Goal: Task Accomplishment & Management: Complete application form

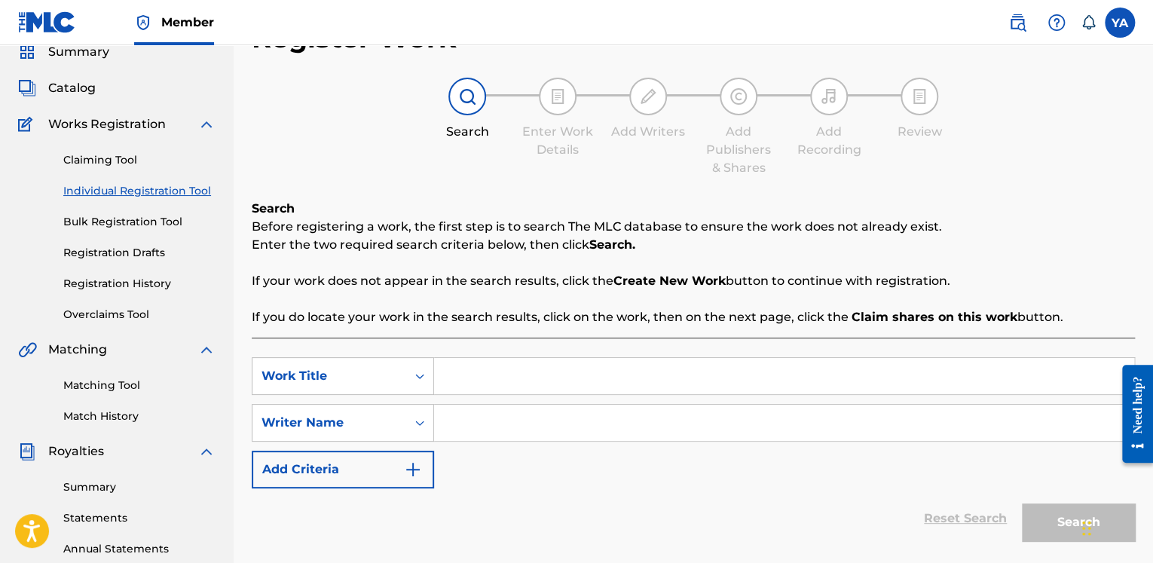
scroll to position [75, 0]
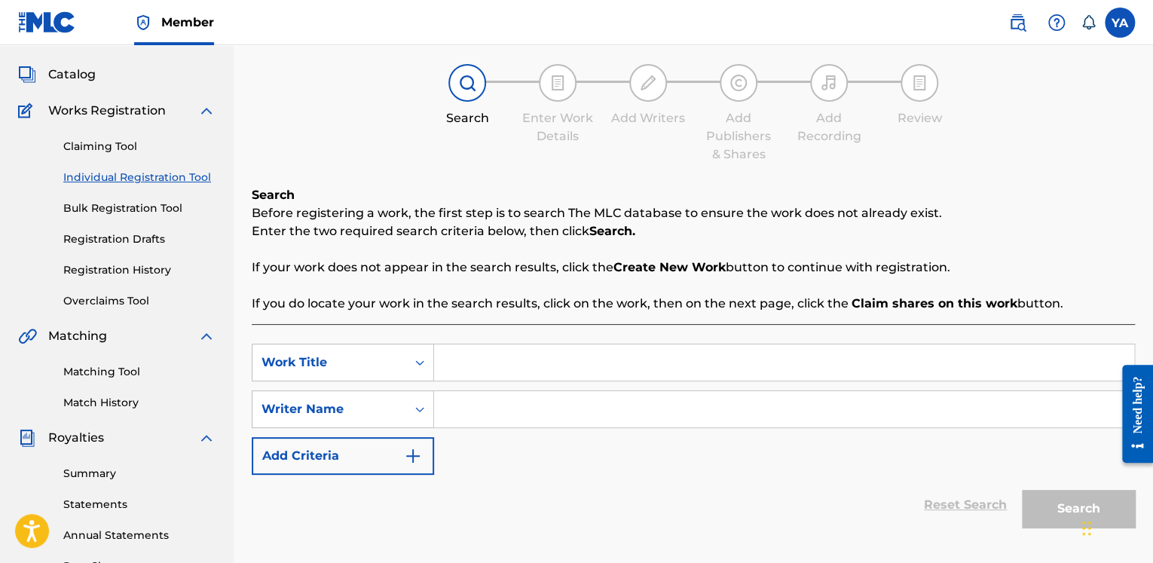
click at [492, 359] on input "Search Form" at bounding box center [784, 362] width 700 height 36
paste input "Blip Bop… Error (Future Rap)"
type input "Blip Bop… Error (Future Rap)"
click at [469, 412] on input "Search Form" at bounding box center [784, 409] width 700 height 36
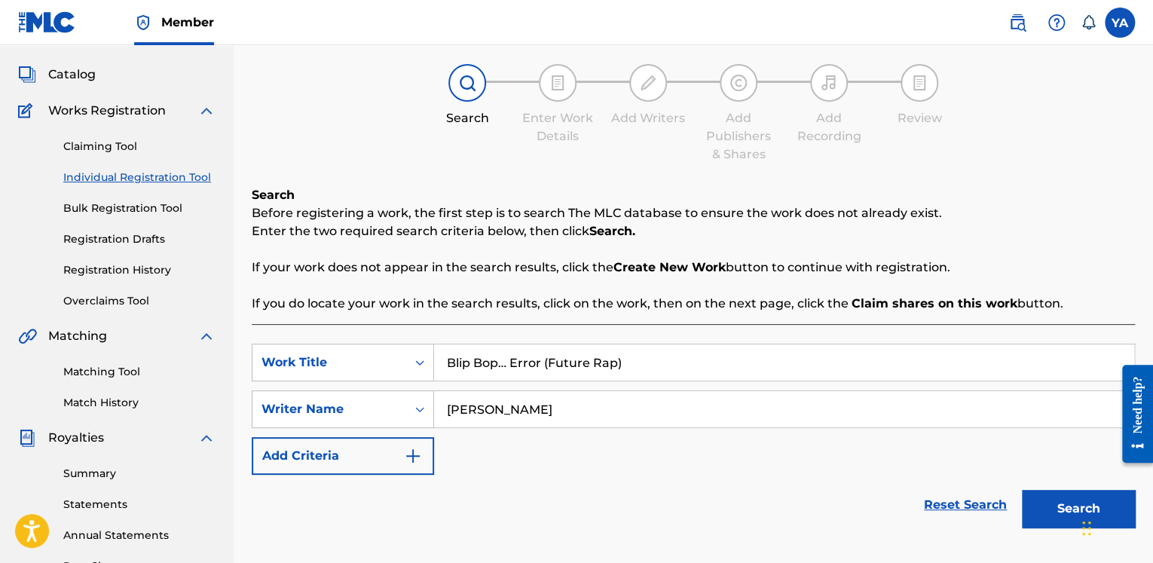
type input "[PERSON_NAME]"
click at [1058, 506] on button "Search" at bounding box center [1078, 509] width 113 height 38
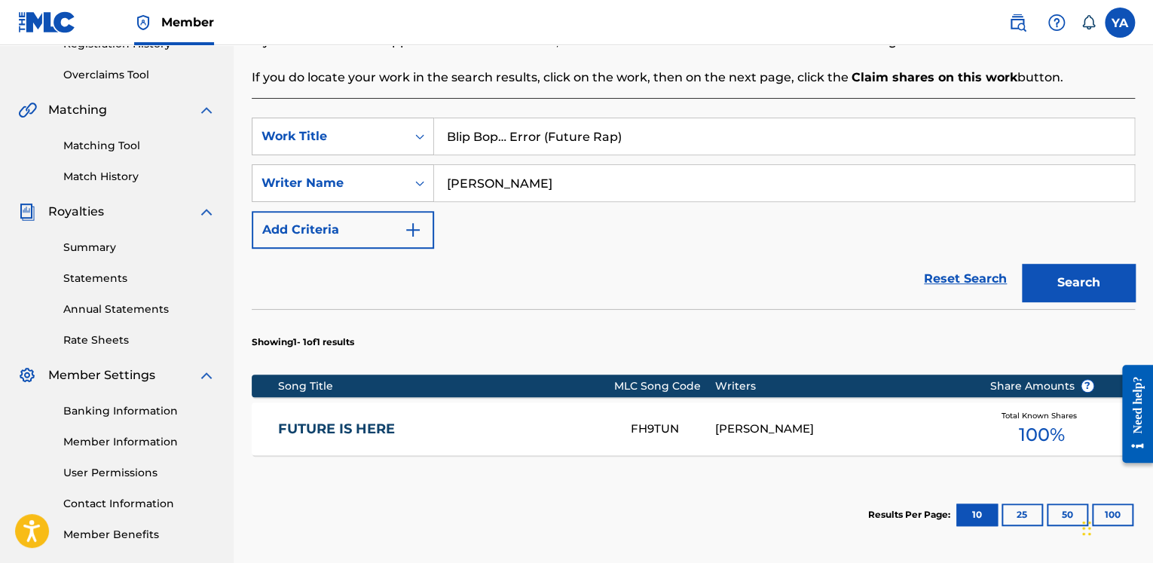
scroll to position [450, 0]
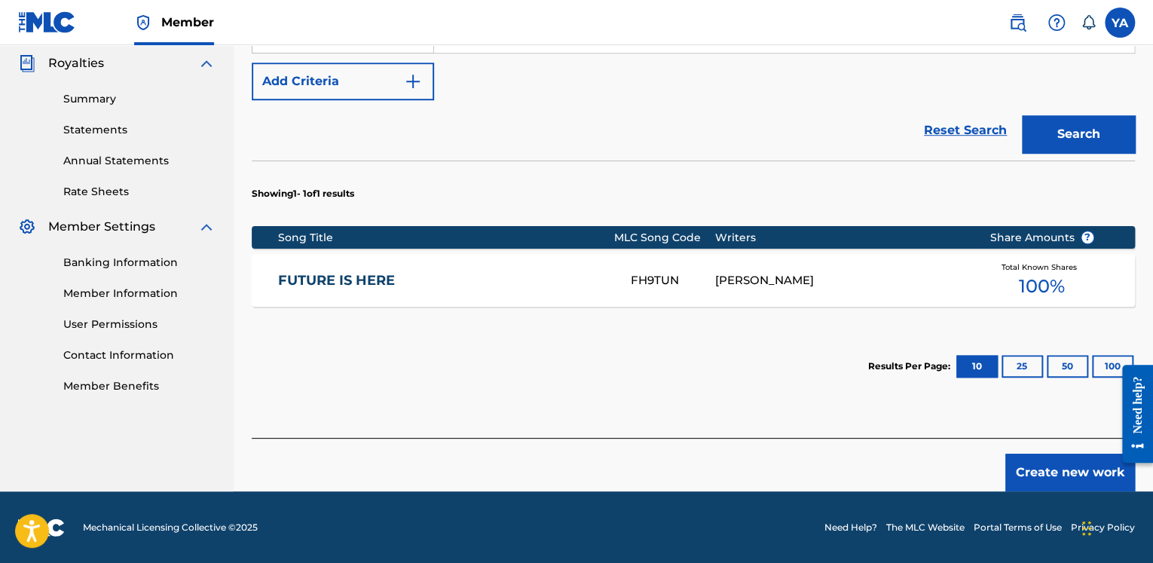
click at [1064, 473] on button "Create new work" at bounding box center [1071, 473] width 130 height 38
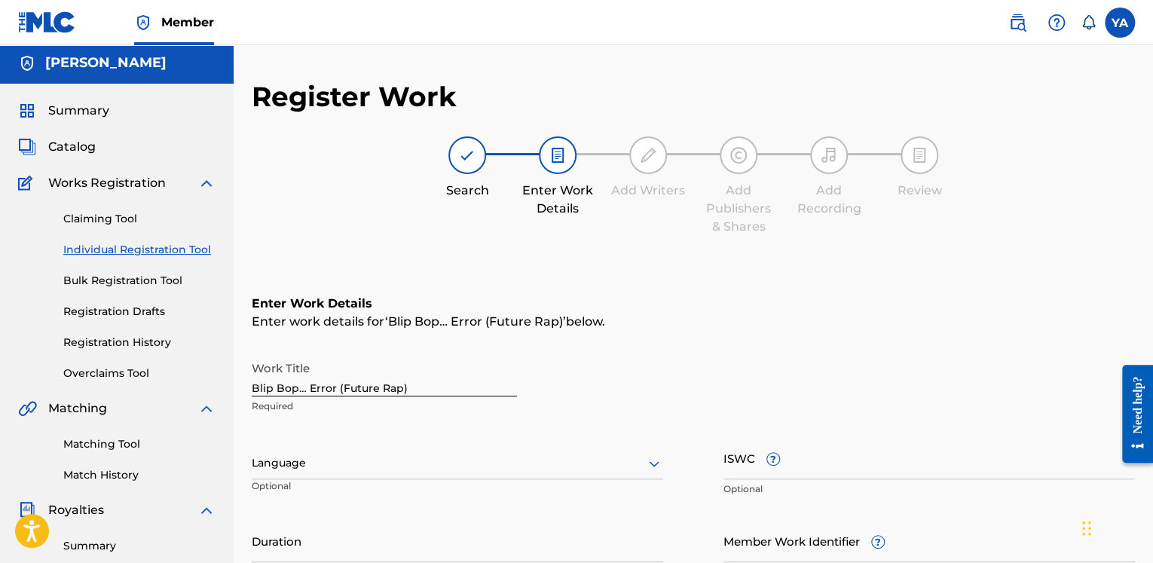
scroll to position [78, 0]
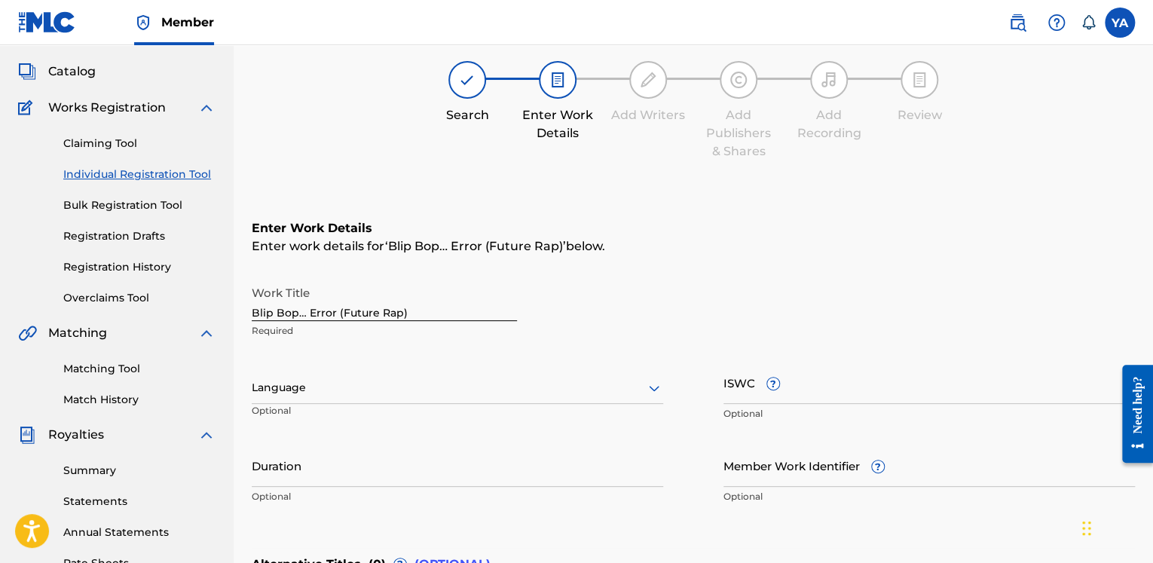
click at [329, 387] on div at bounding box center [458, 387] width 412 height 19
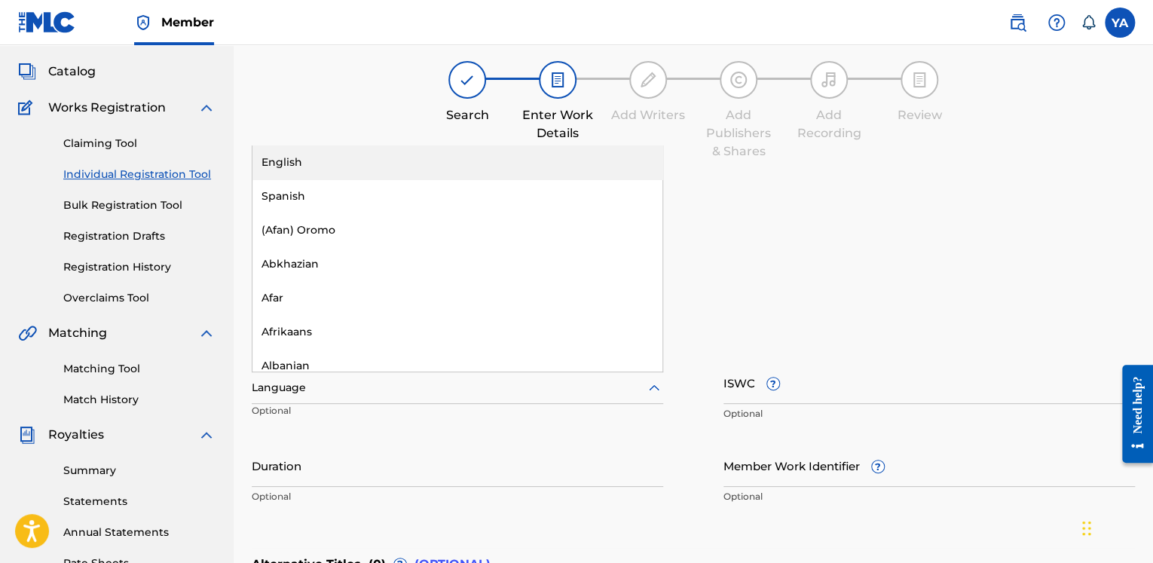
click at [305, 166] on div "English" at bounding box center [458, 162] width 410 height 34
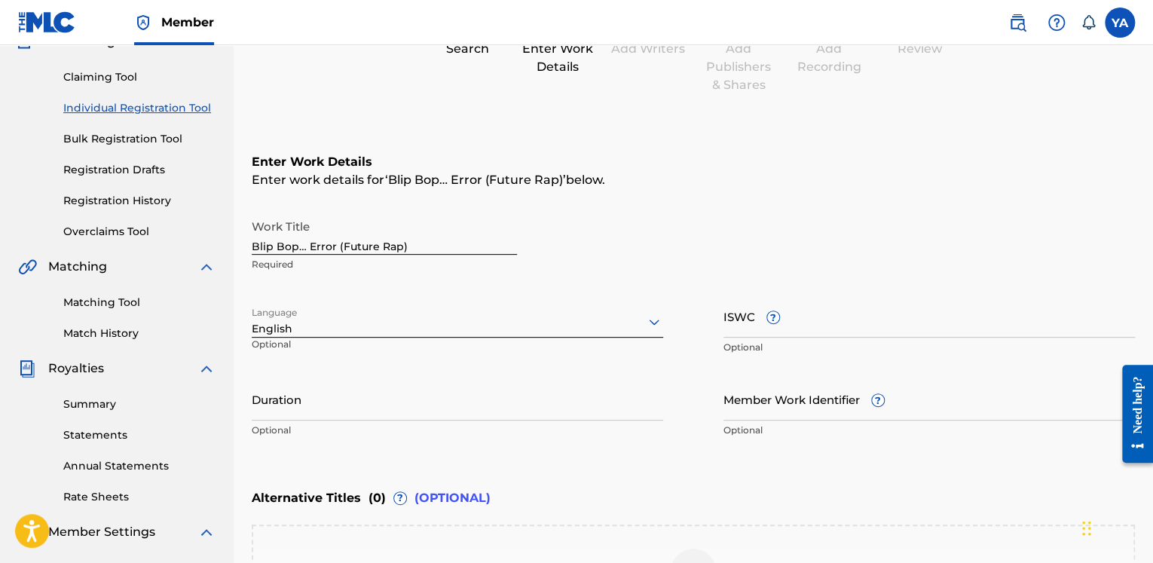
scroll to position [229, 0]
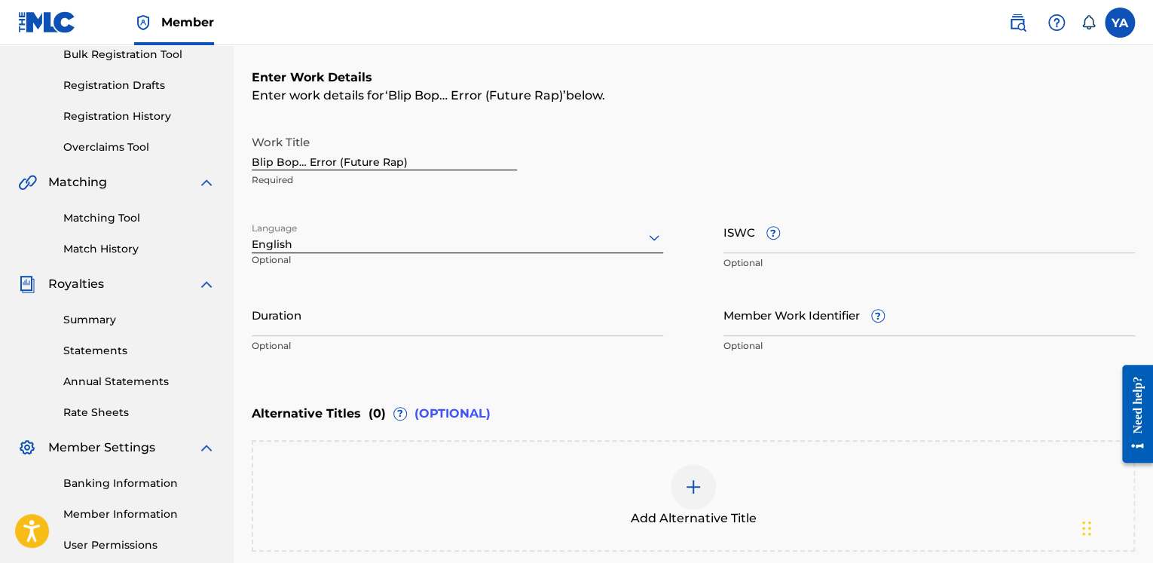
click at [281, 326] on input "Duration" at bounding box center [458, 314] width 412 height 43
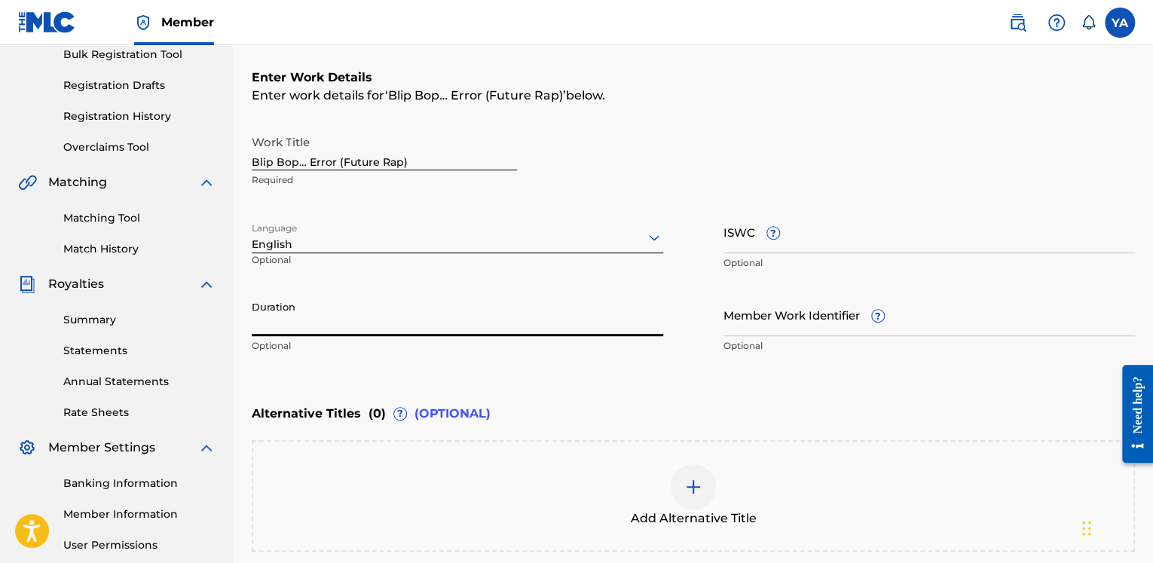
paste input "03:19"
type input "03:19"
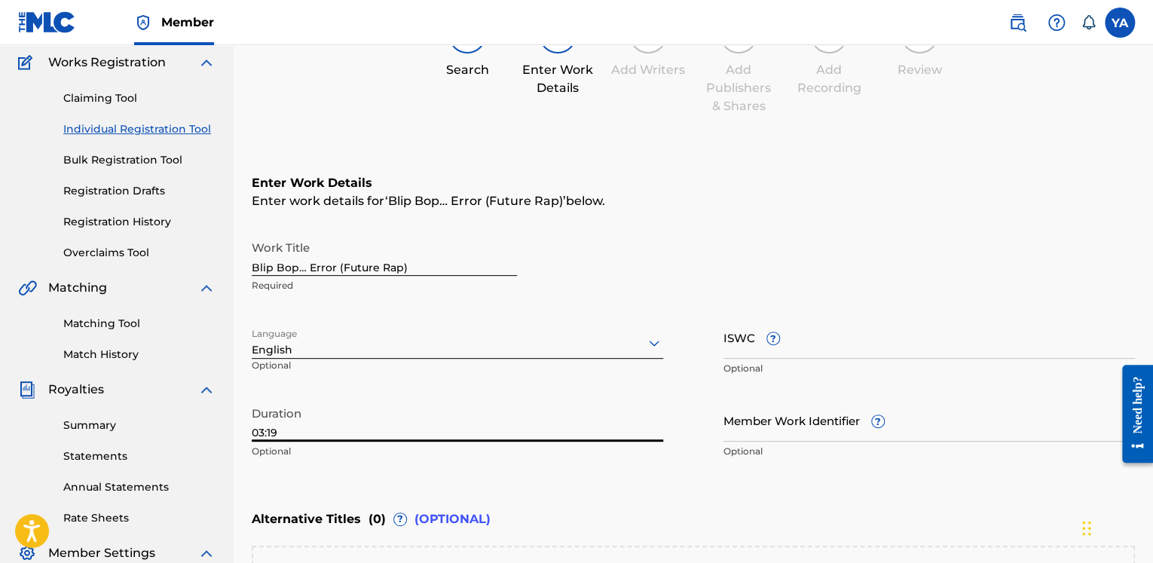
scroll to position [3, 0]
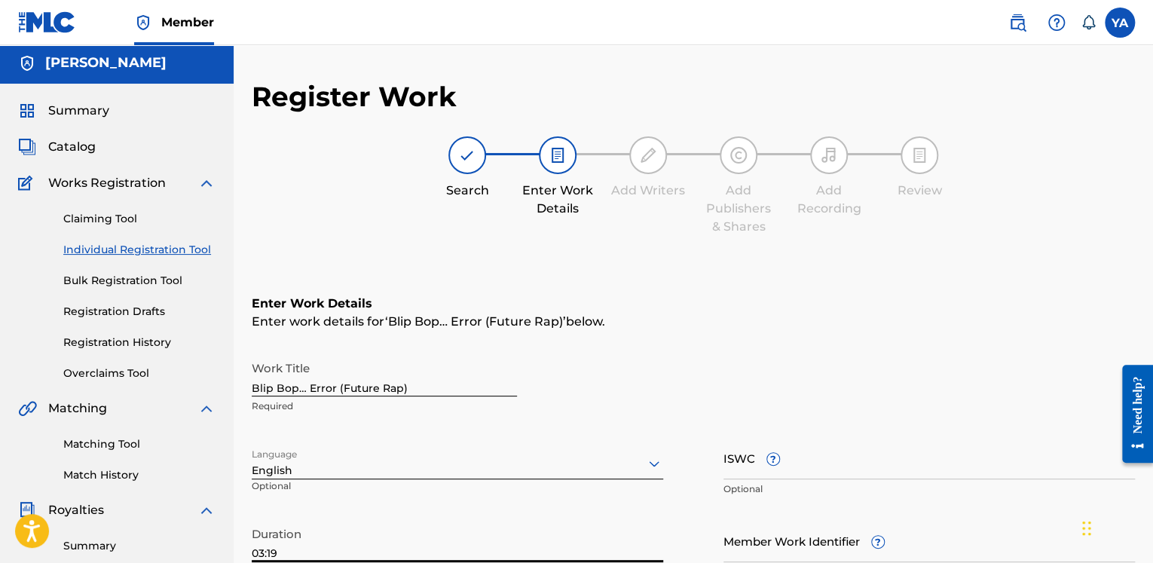
click at [145, 248] on link "Individual Registration Tool" at bounding box center [139, 250] width 152 height 16
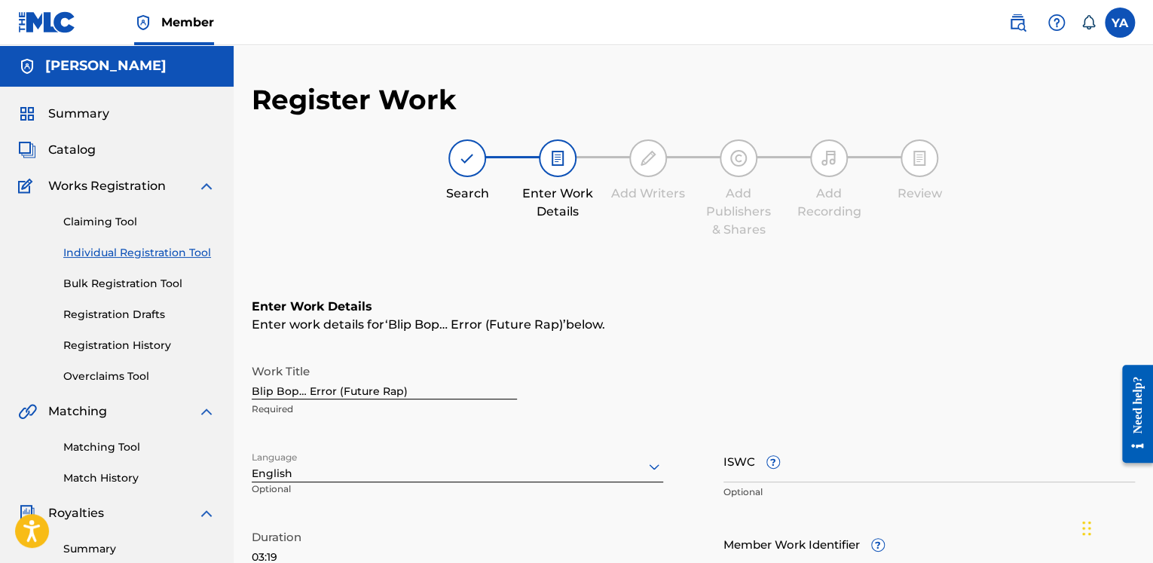
click at [111, 281] on link "Bulk Registration Tool" at bounding box center [139, 284] width 152 height 16
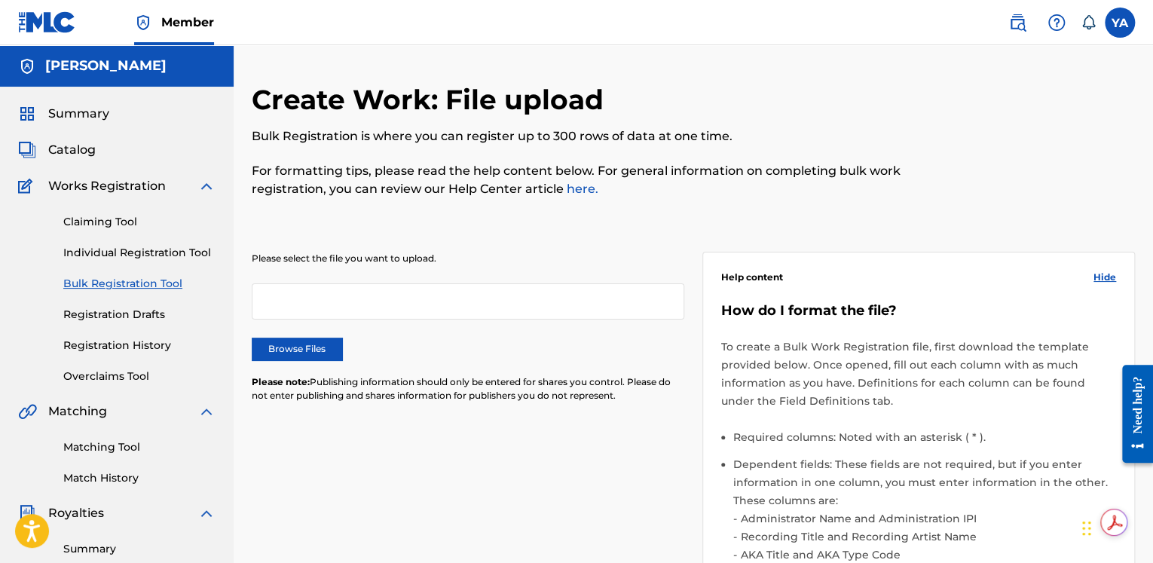
click at [115, 255] on link "Individual Registration Tool" at bounding box center [139, 253] width 152 height 16
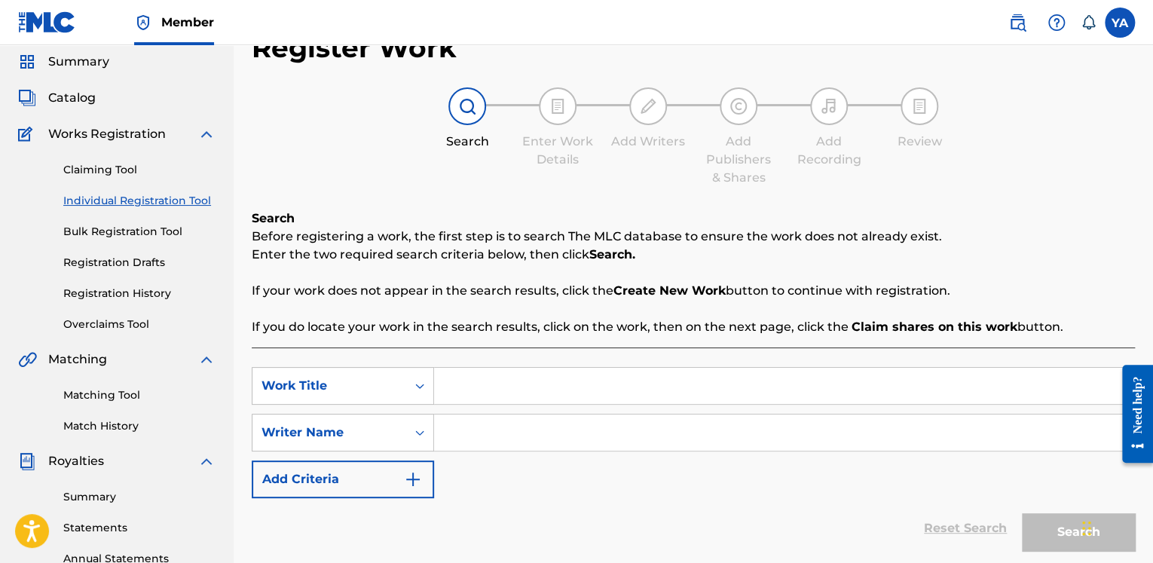
scroll to position [75, 0]
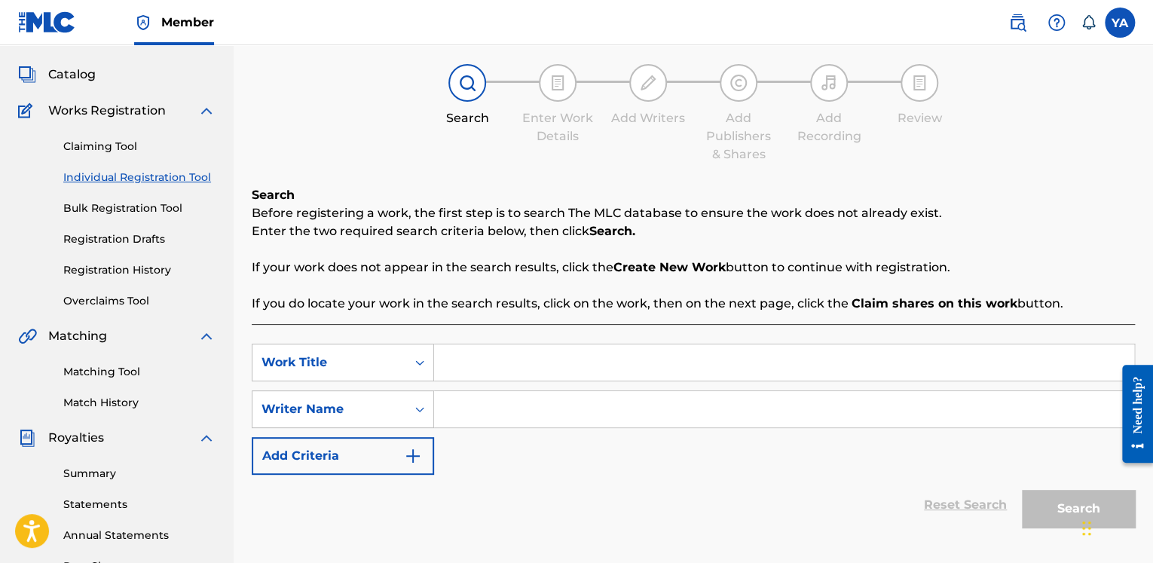
click at [687, 369] on input "Search Form" at bounding box center [784, 362] width 700 height 36
paste input "The Starry Night"
type input "The Starry Night"
click at [615, 421] on input "Search Form" at bounding box center [784, 409] width 700 height 36
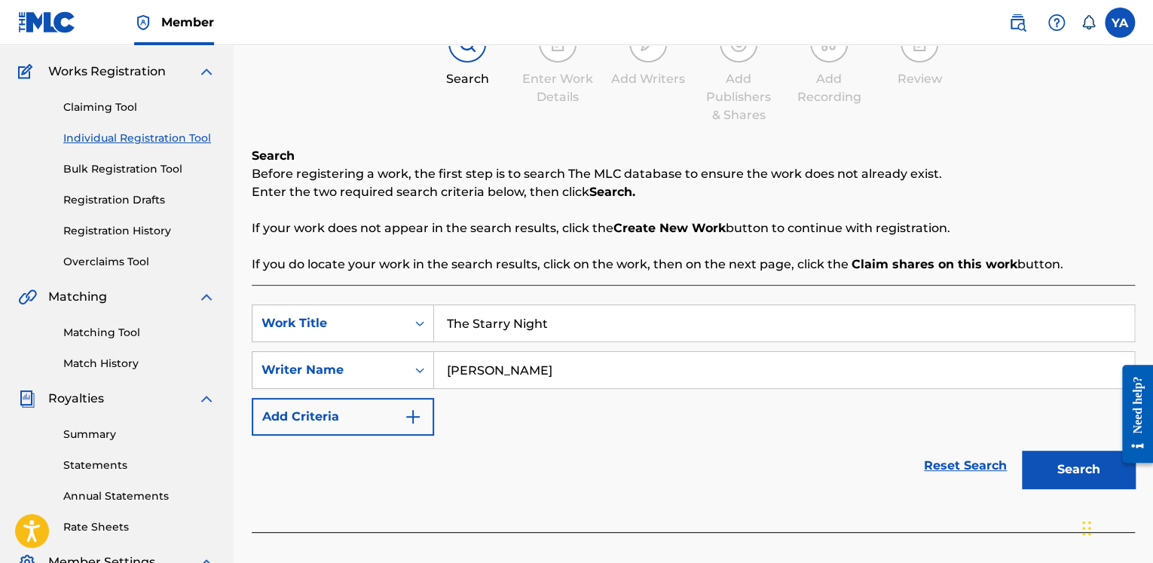
scroll to position [151, 0]
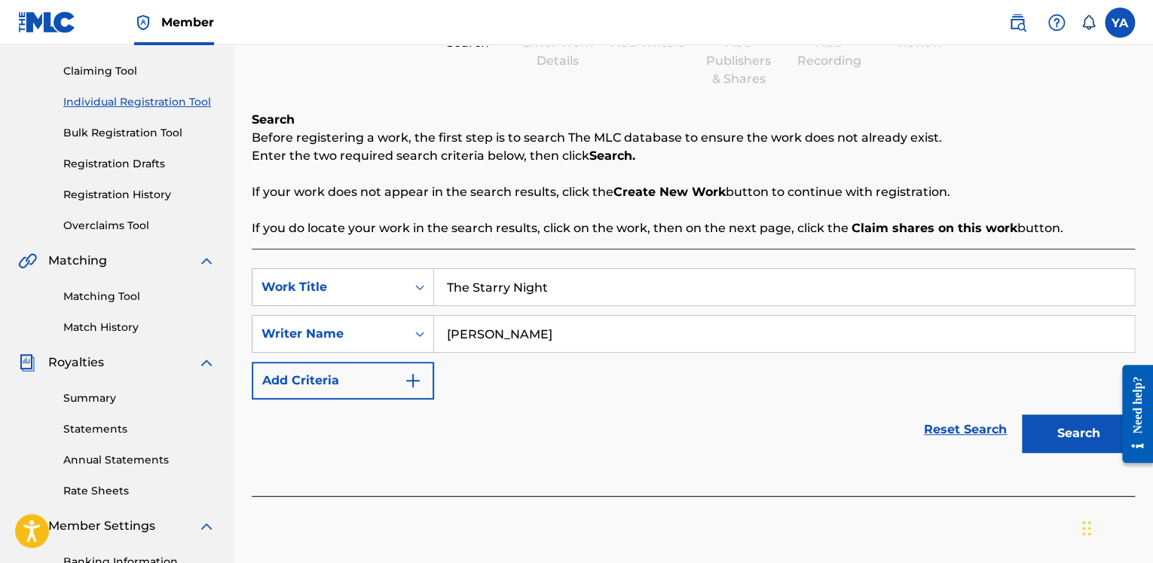
type input "[PERSON_NAME]"
click at [1050, 434] on button "Search" at bounding box center [1078, 434] width 113 height 38
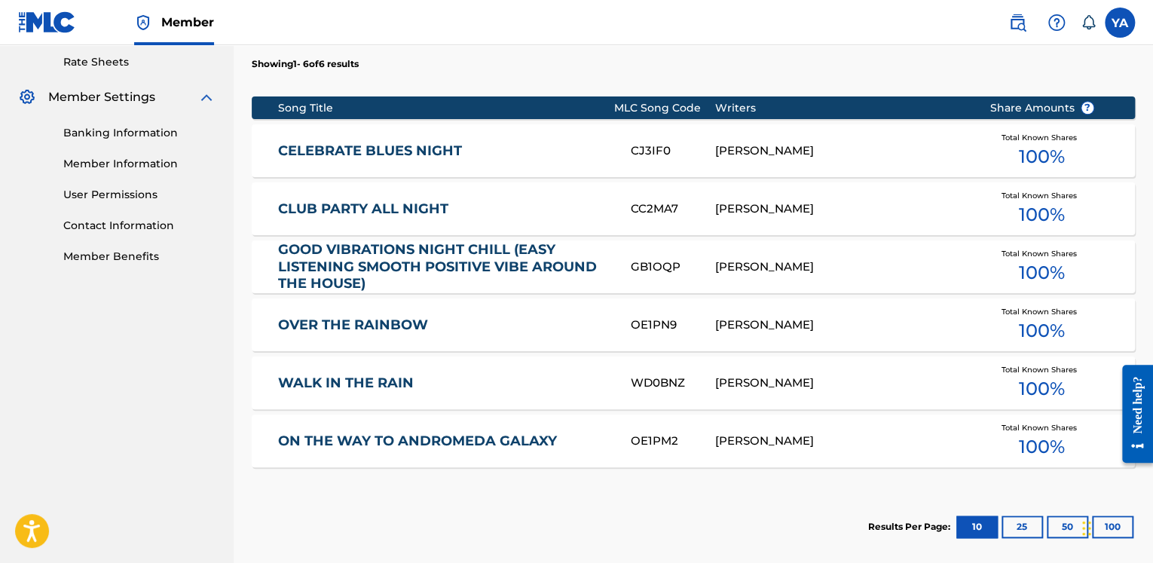
scroll to position [678, 0]
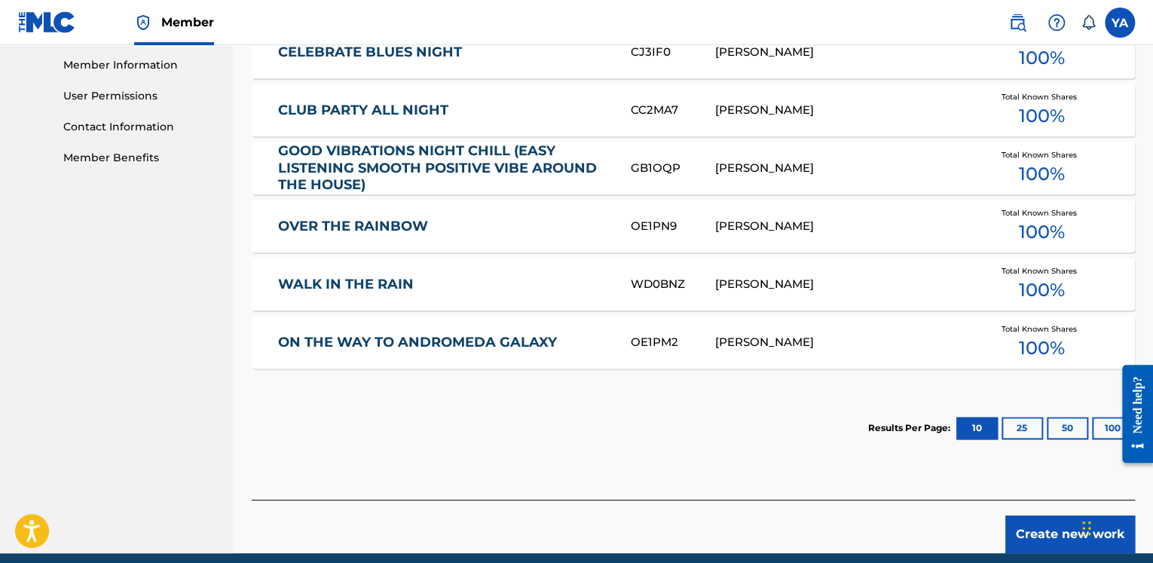
click at [1031, 534] on button "Create new work" at bounding box center [1071, 535] width 130 height 38
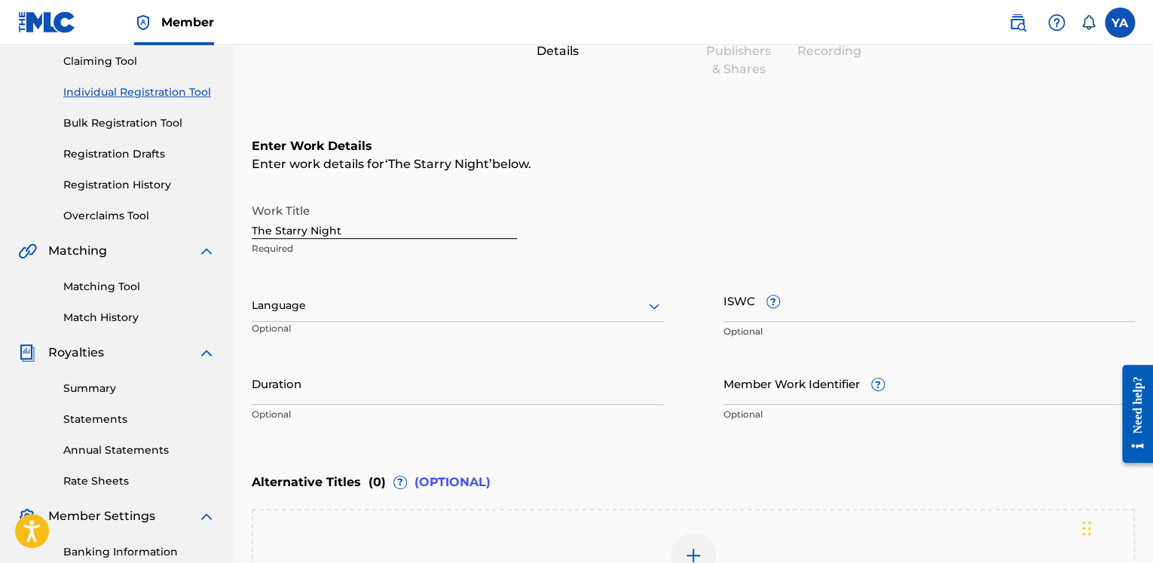
scroll to position [154, 0]
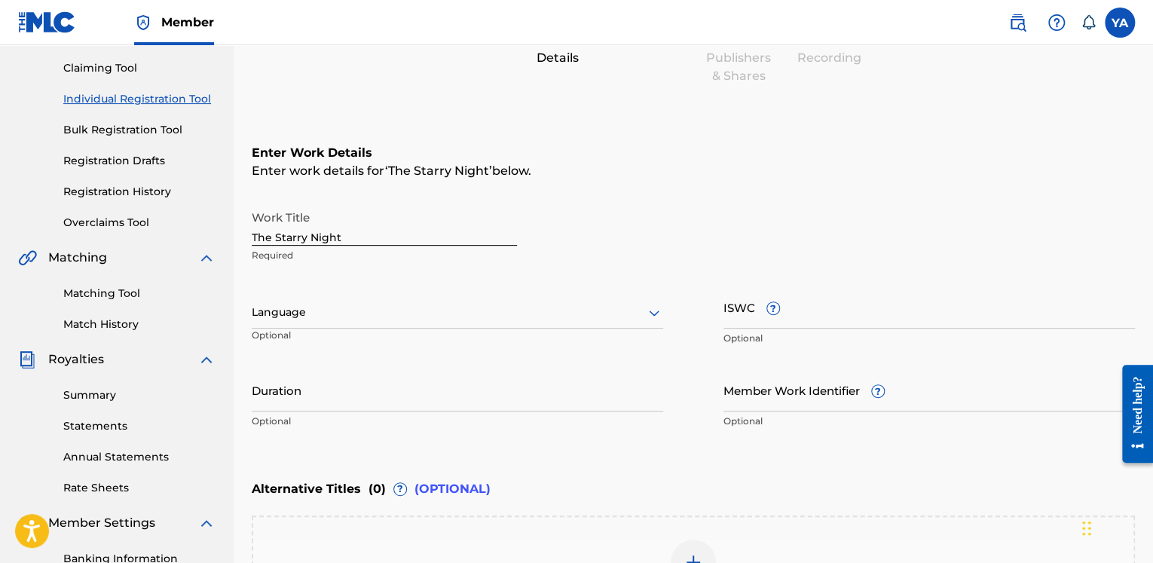
click at [276, 320] on div at bounding box center [458, 312] width 412 height 19
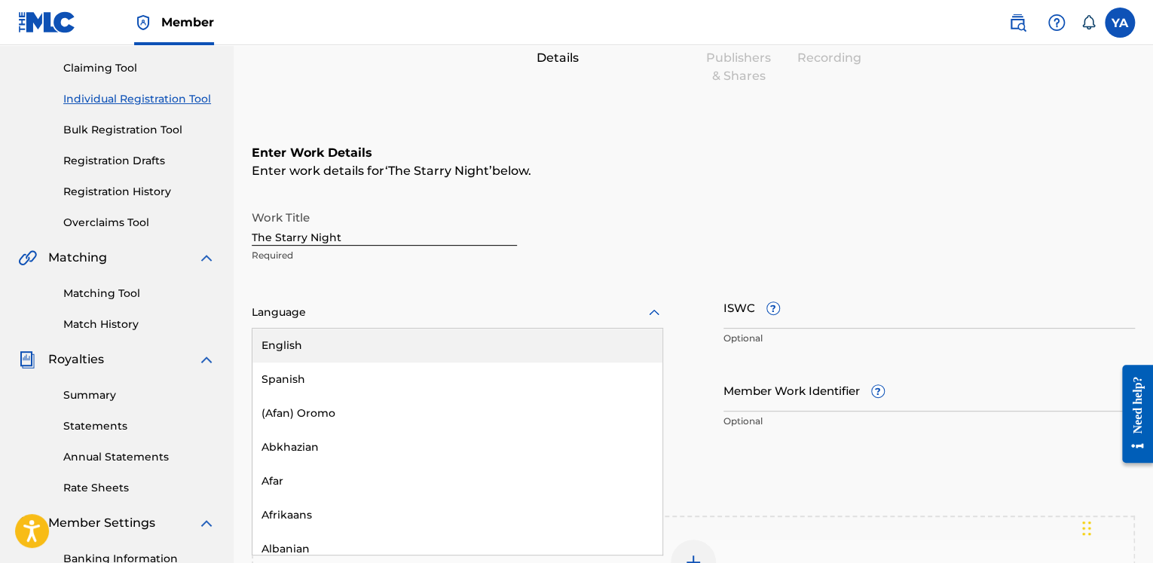
click at [289, 344] on div "English" at bounding box center [458, 346] width 410 height 34
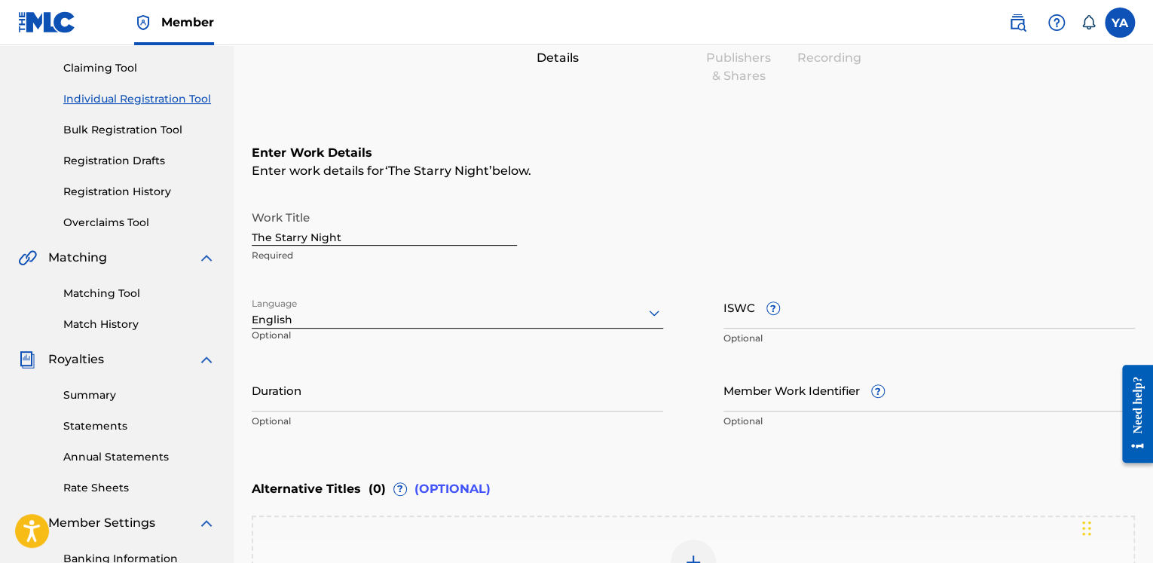
click at [335, 403] on input "Duration" at bounding box center [458, 390] width 412 height 43
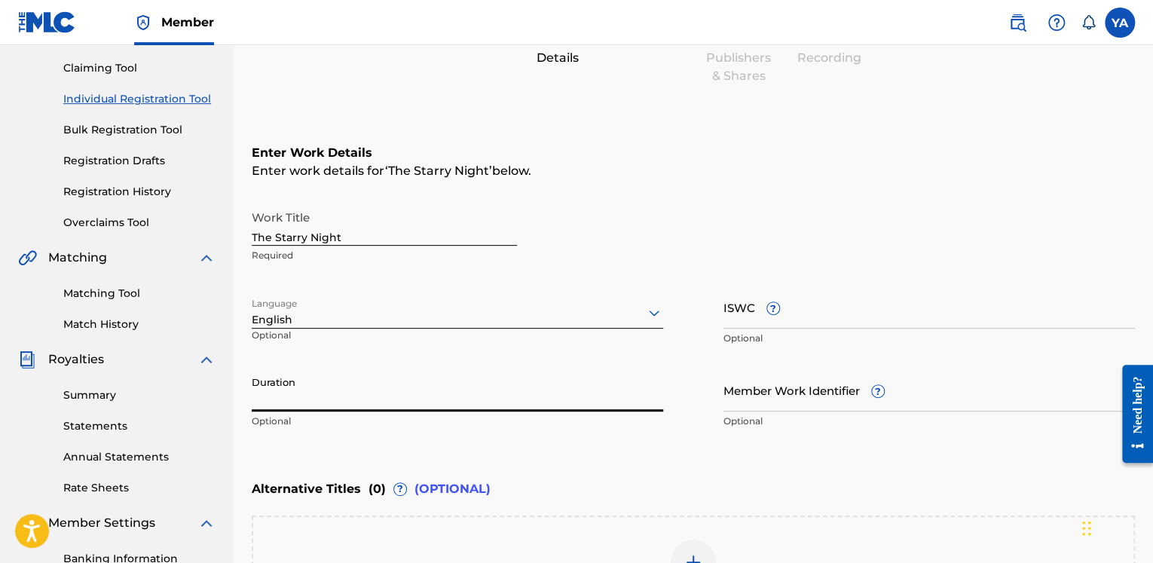
paste input "02:53"
type input "02:53"
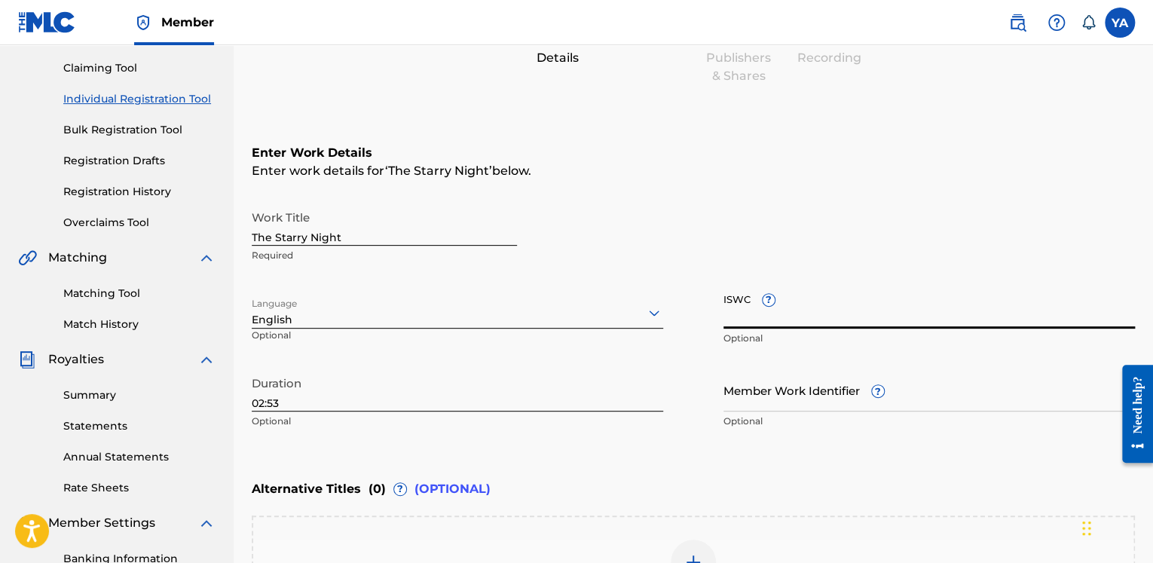
click at [764, 320] on input "ISWC ?" at bounding box center [930, 307] width 412 height 43
paste input "T3326075309"
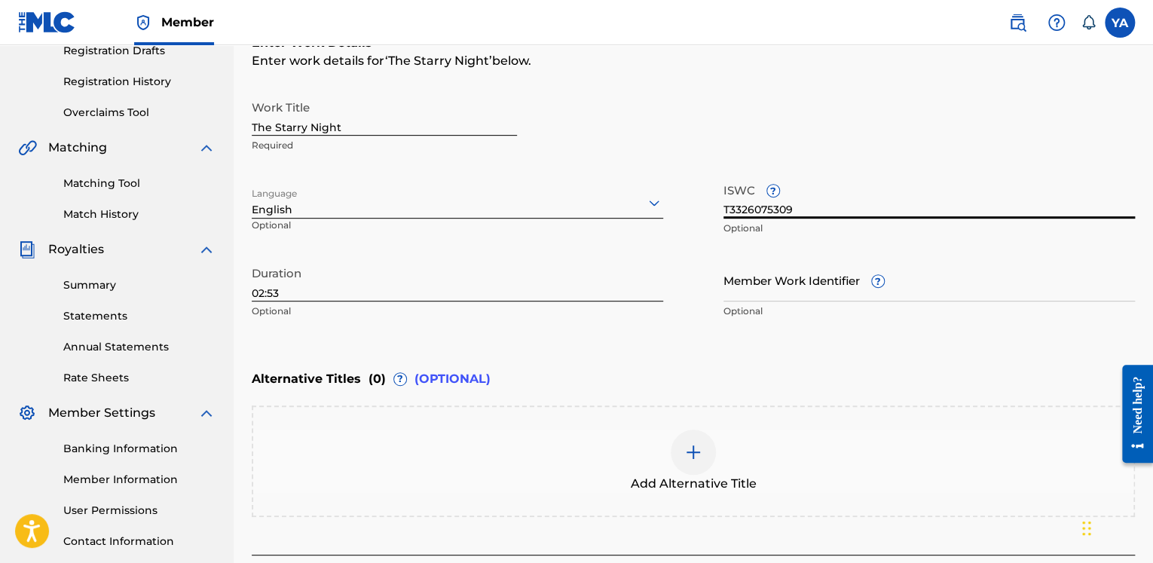
scroll to position [305, 0]
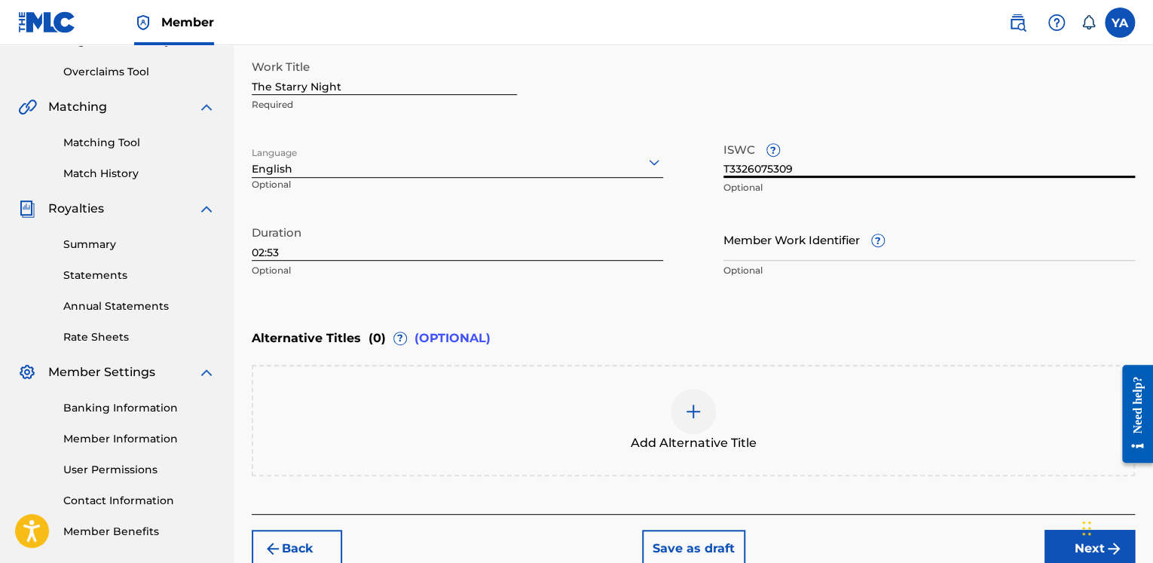
type input "T3326075309"
click at [1070, 542] on button "Next" at bounding box center [1090, 549] width 90 height 38
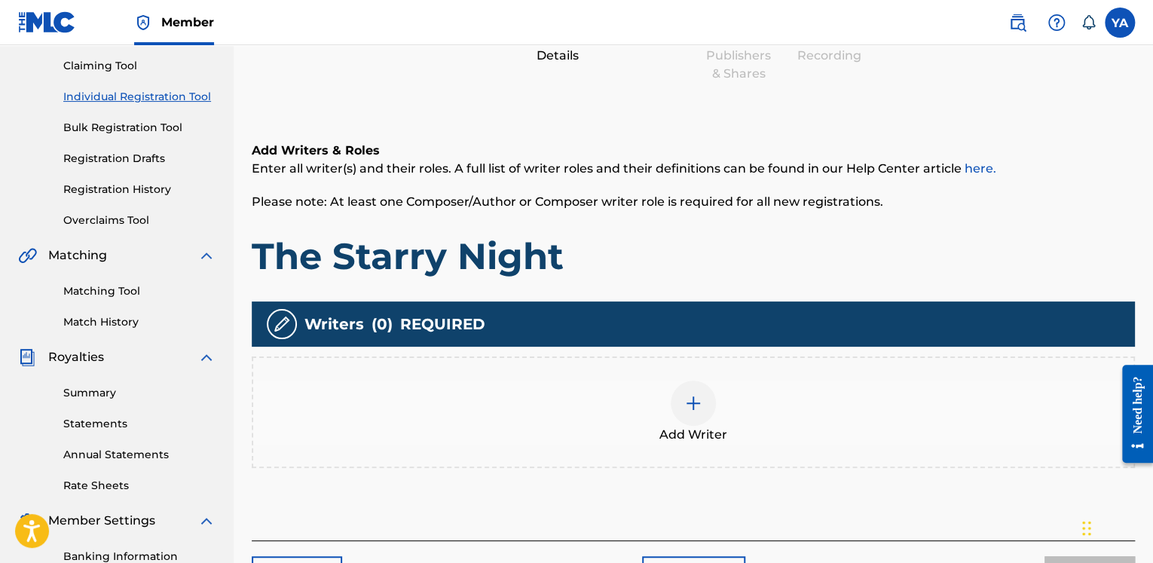
scroll to position [219, 0]
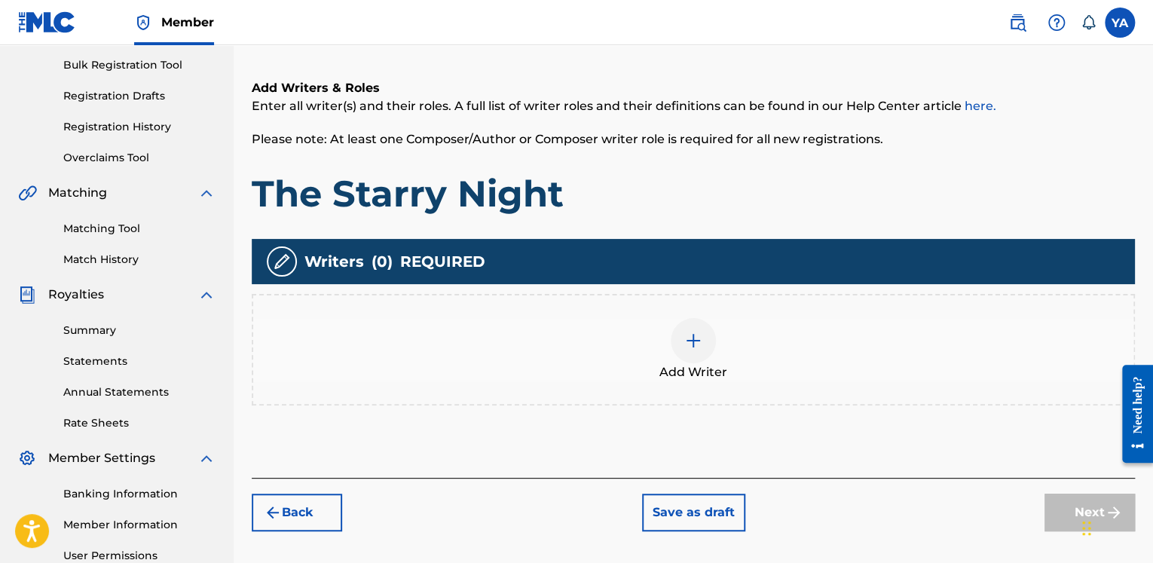
click at [699, 338] on img at bounding box center [693, 341] width 18 height 18
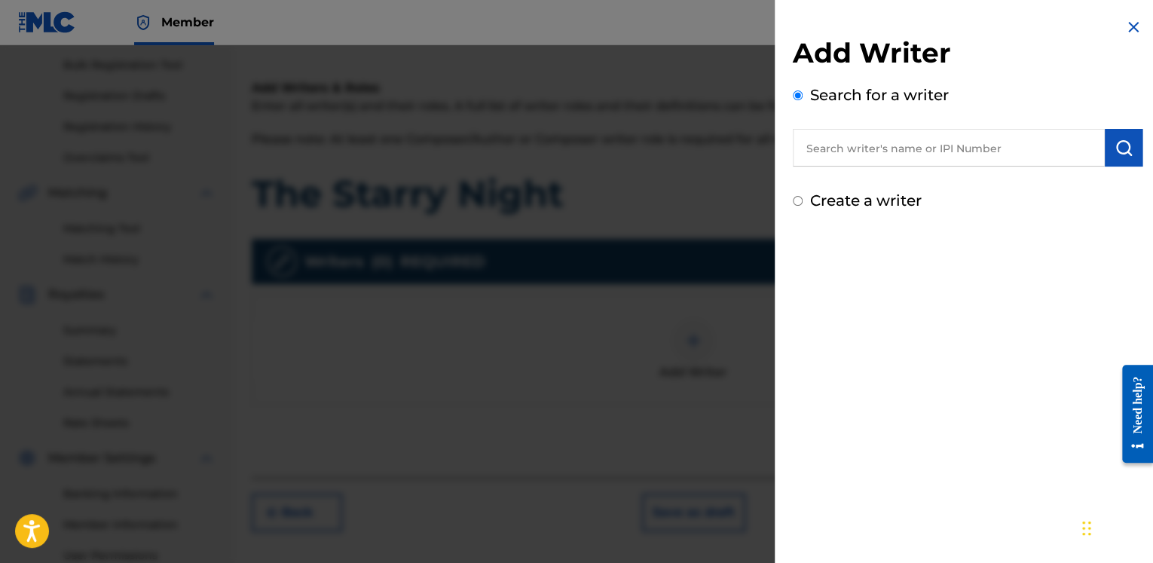
click at [922, 145] on input "text" at bounding box center [949, 148] width 312 height 38
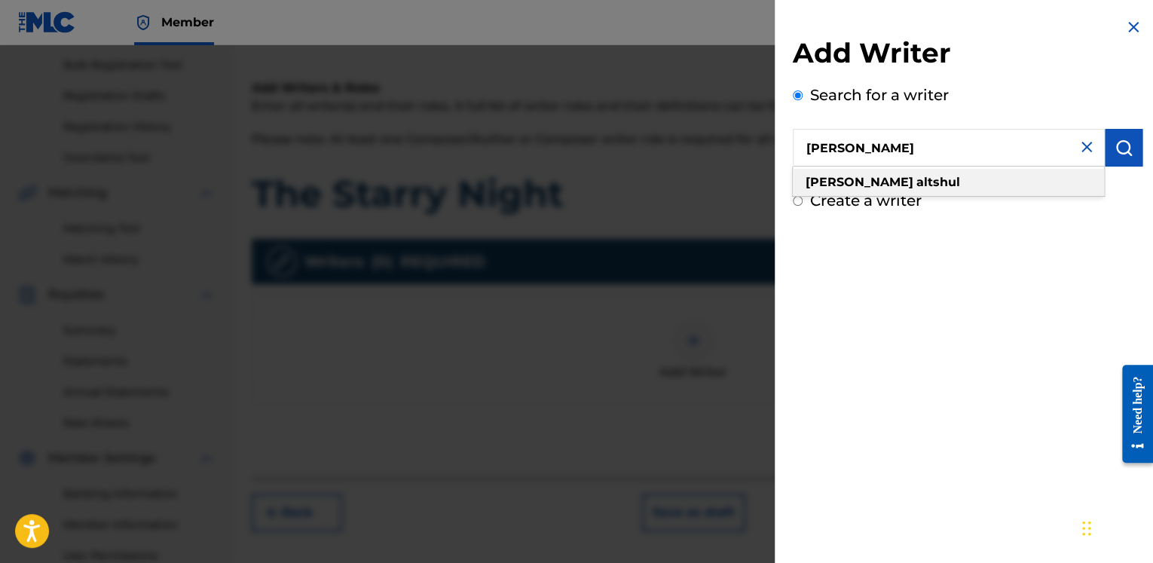
type input "[PERSON_NAME]"
click at [917, 181] on strong "altshul" at bounding box center [939, 182] width 44 height 14
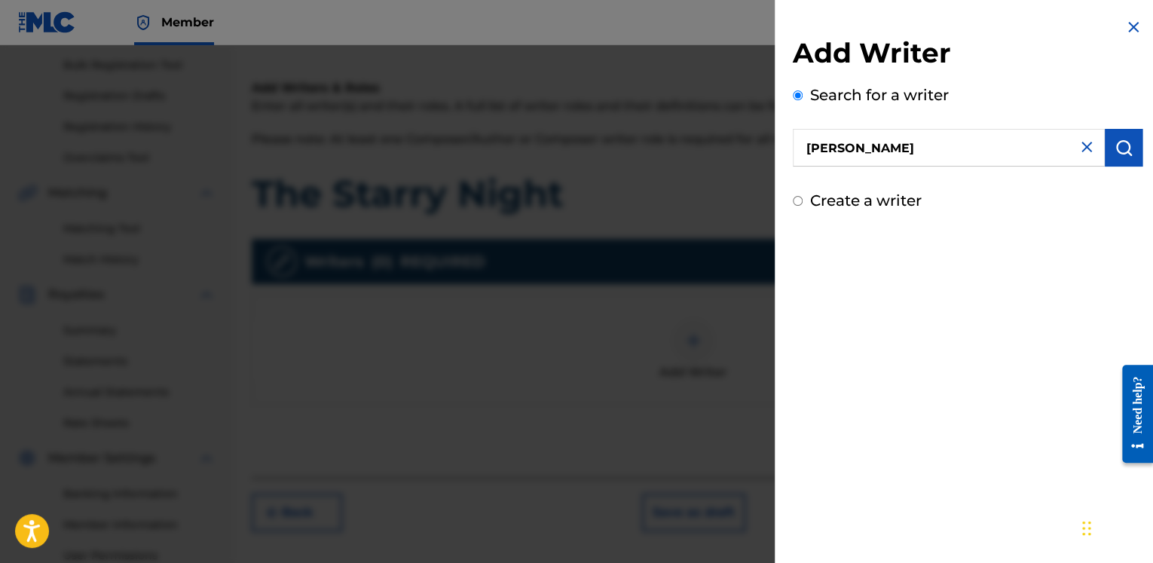
click at [1115, 155] on img "submit" at bounding box center [1124, 148] width 18 height 18
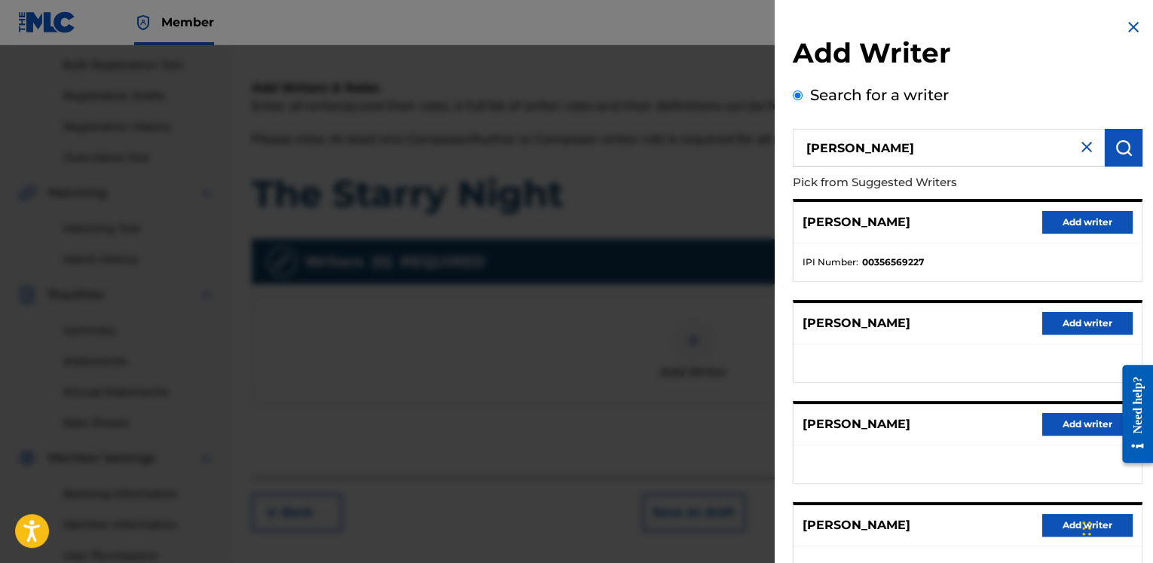
scroll to position [216, 0]
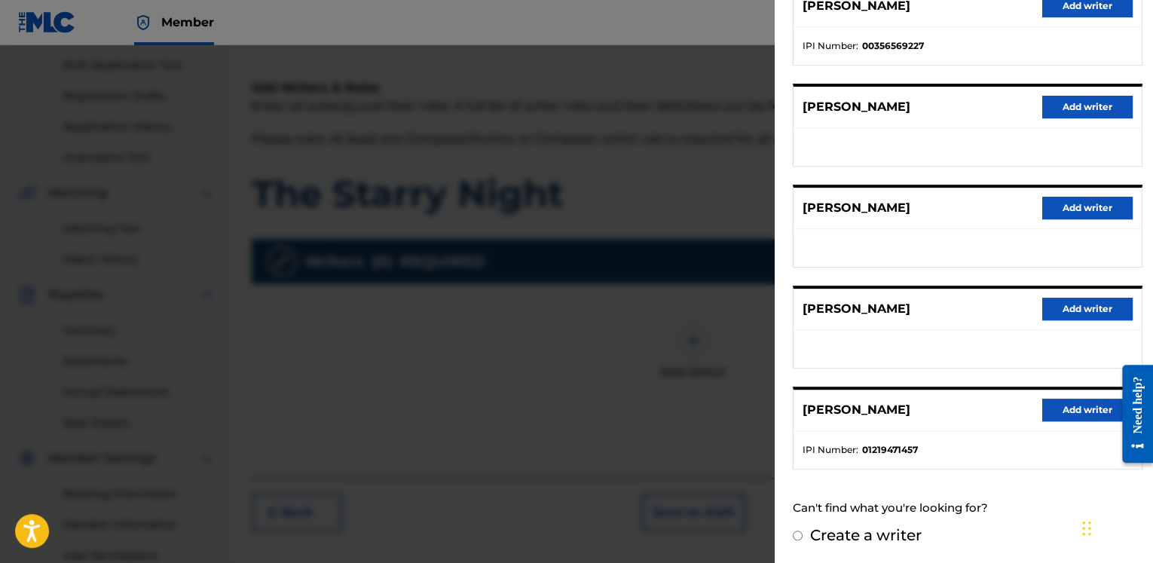
click at [1064, 411] on button "Add writer" at bounding box center [1087, 410] width 90 height 23
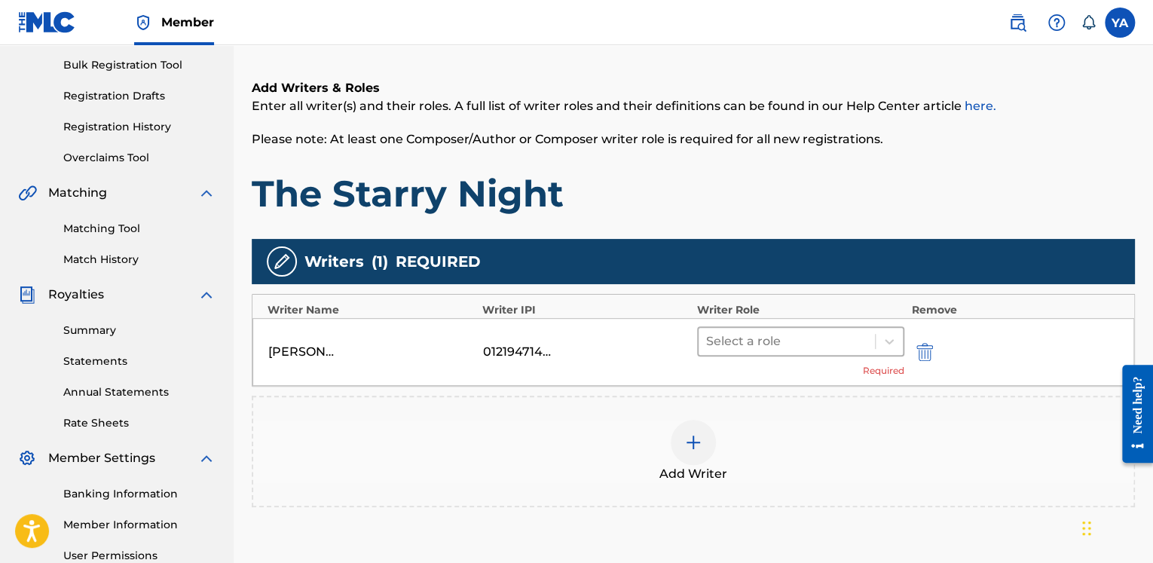
click at [786, 344] on div at bounding box center [786, 341] width 161 height 21
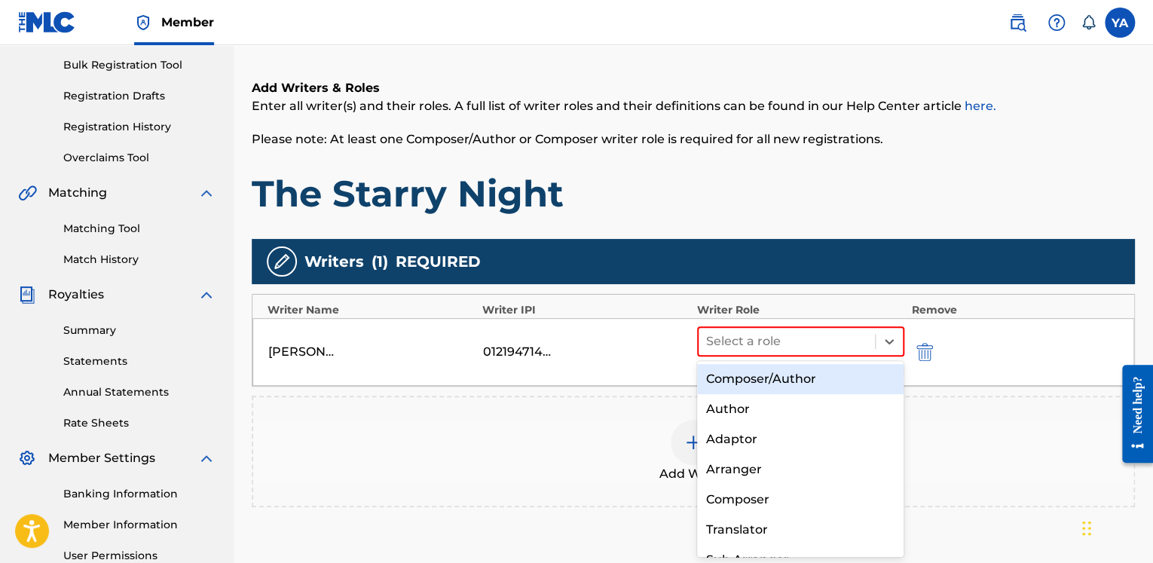
click at [770, 375] on div "Composer/Author" at bounding box center [800, 379] width 207 height 30
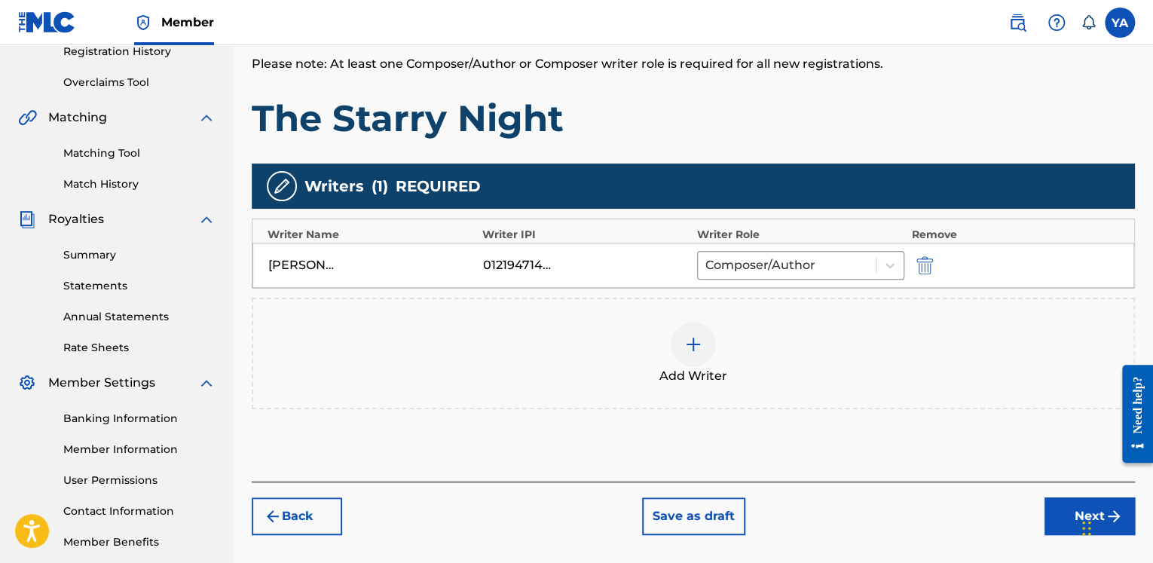
scroll to position [369, 0]
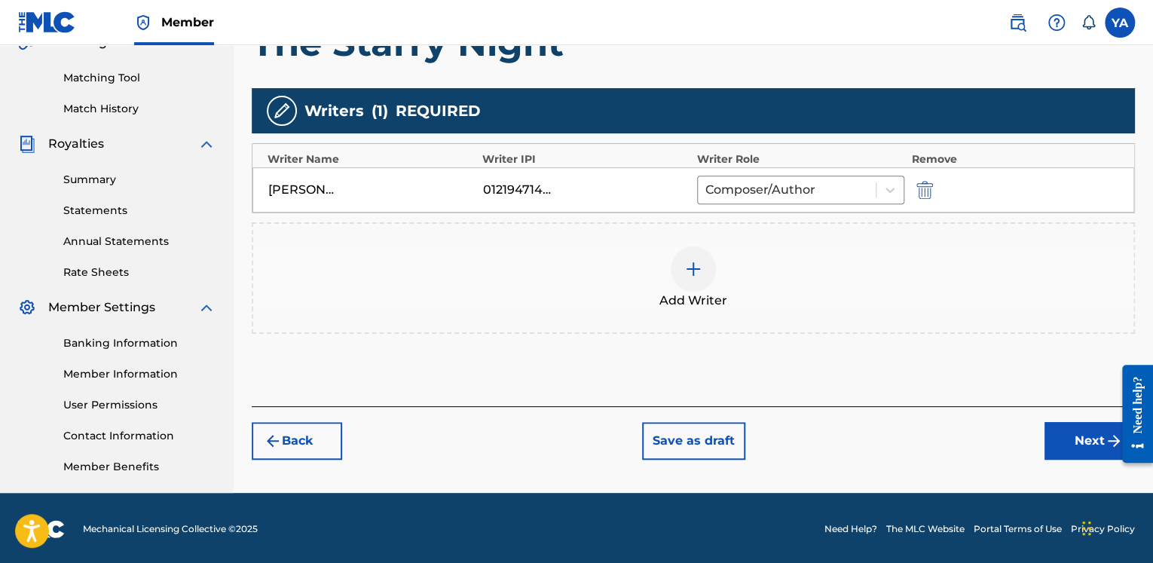
click at [1079, 441] on button "Next" at bounding box center [1090, 441] width 90 height 38
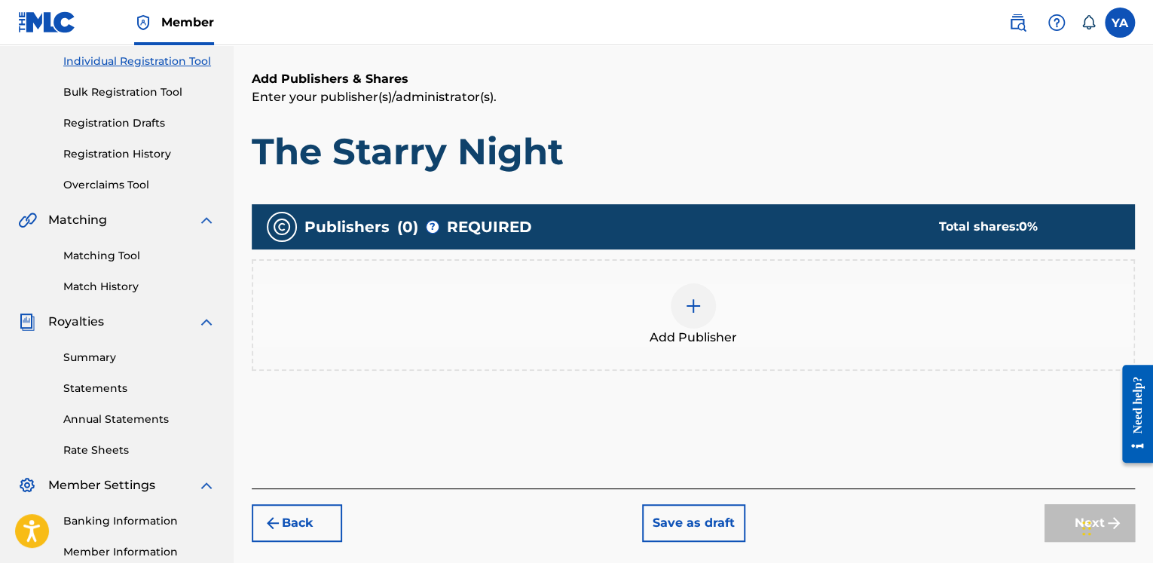
scroll to position [294, 0]
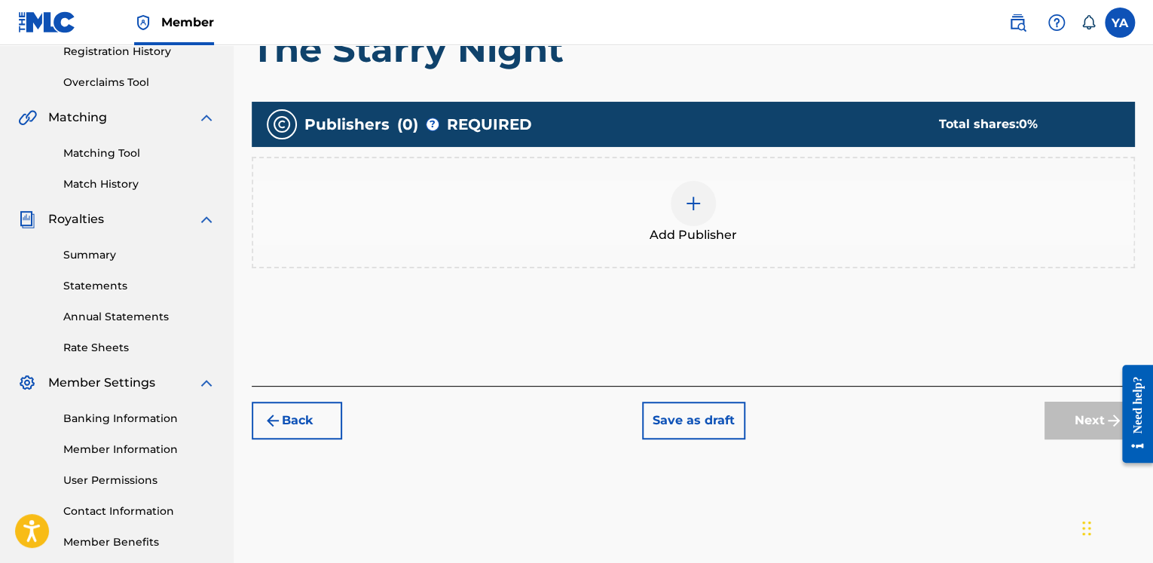
click at [698, 203] on img at bounding box center [693, 203] width 18 height 18
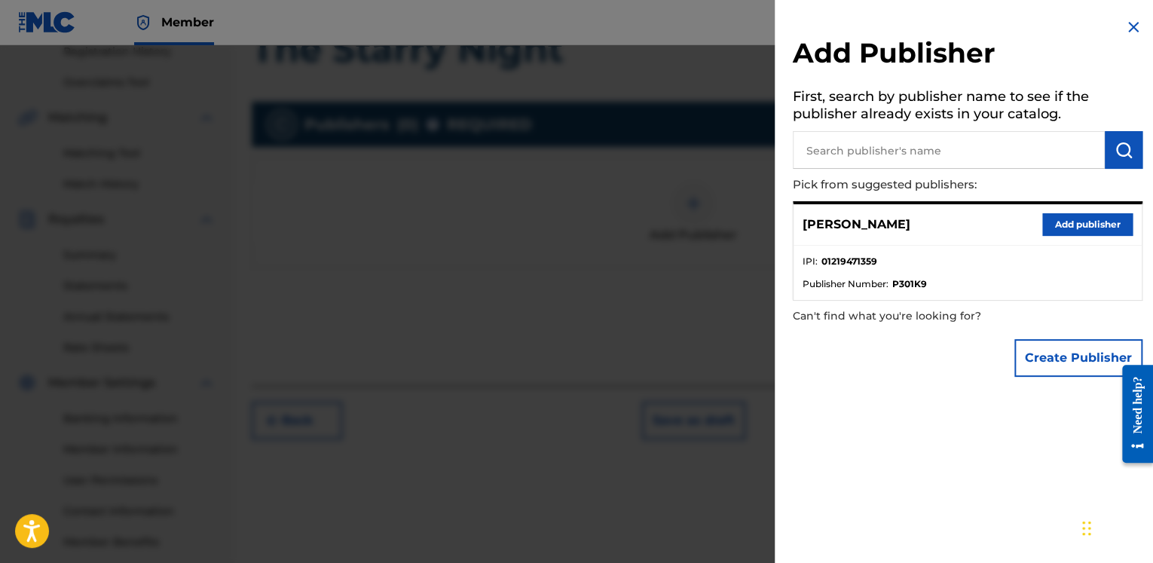
click at [1058, 222] on button "Add publisher" at bounding box center [1087, 224] width 90 height 23
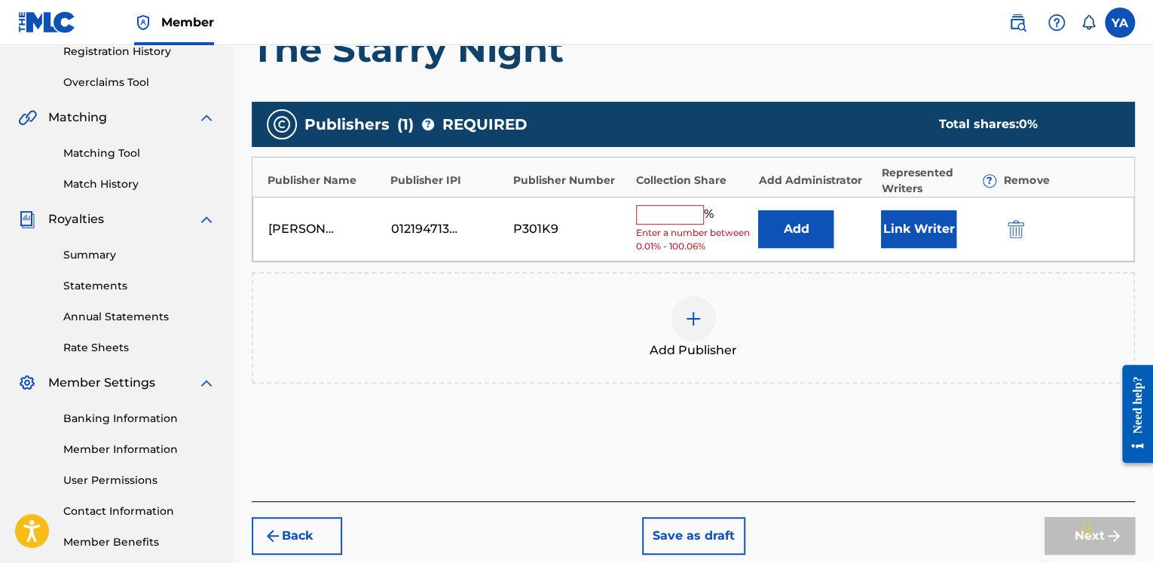
click at [652, 210] on input "text" at bounding box center [670, 215] width 68 height 20
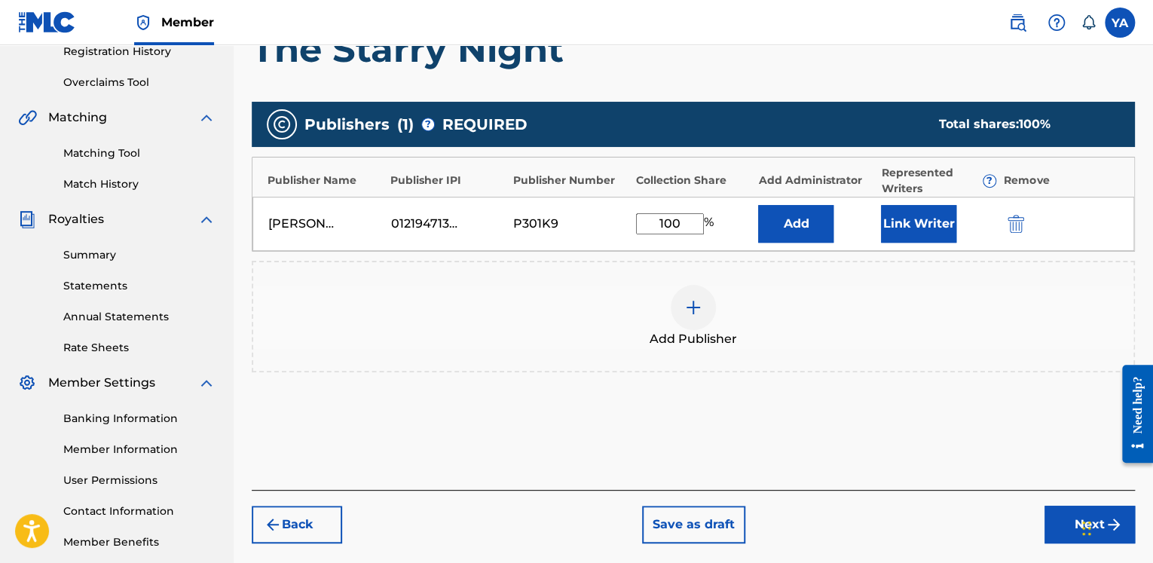
type input "100"
click at [916, 229] on button "Link Writer" at bounding box center [918, 224] width 75 height 38
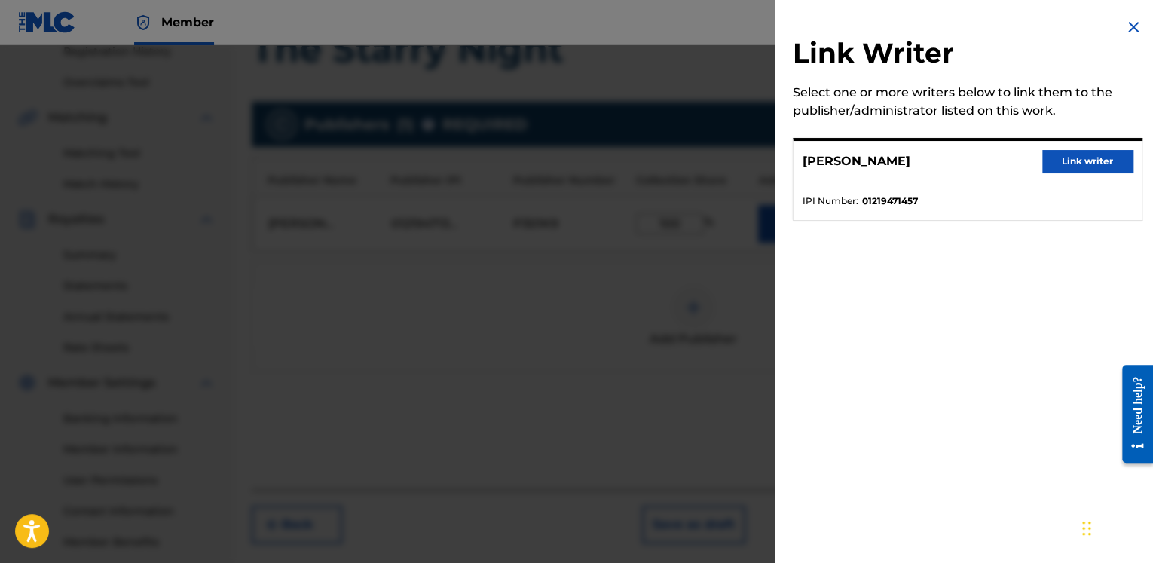
click at [1076, 162] on button "Link writer" at bounding box center [1087, 161] width 90 height 23
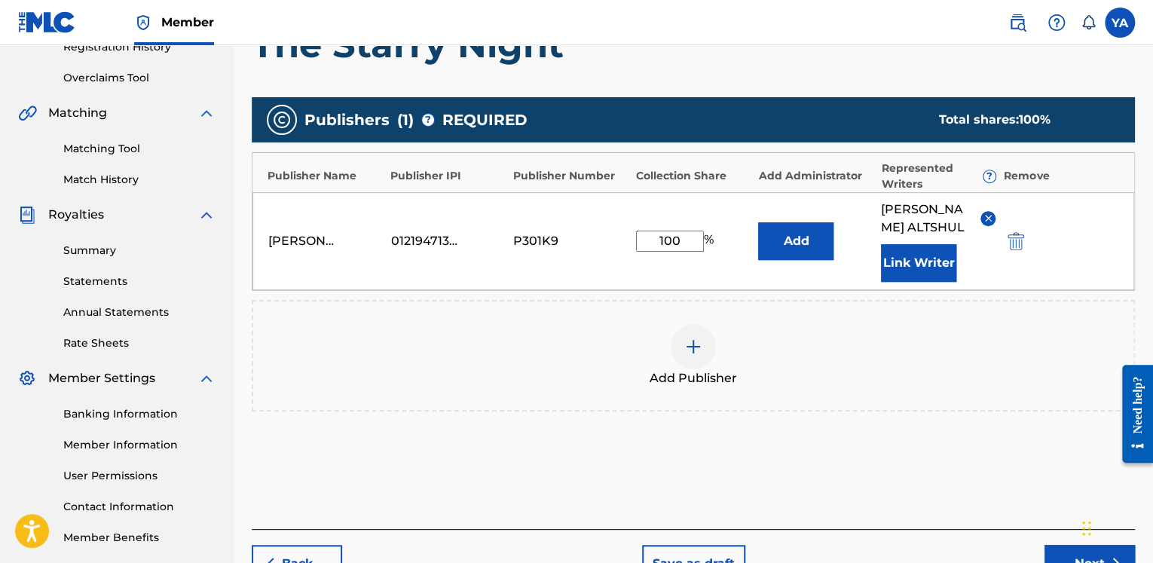
scroll to position [389, 0]
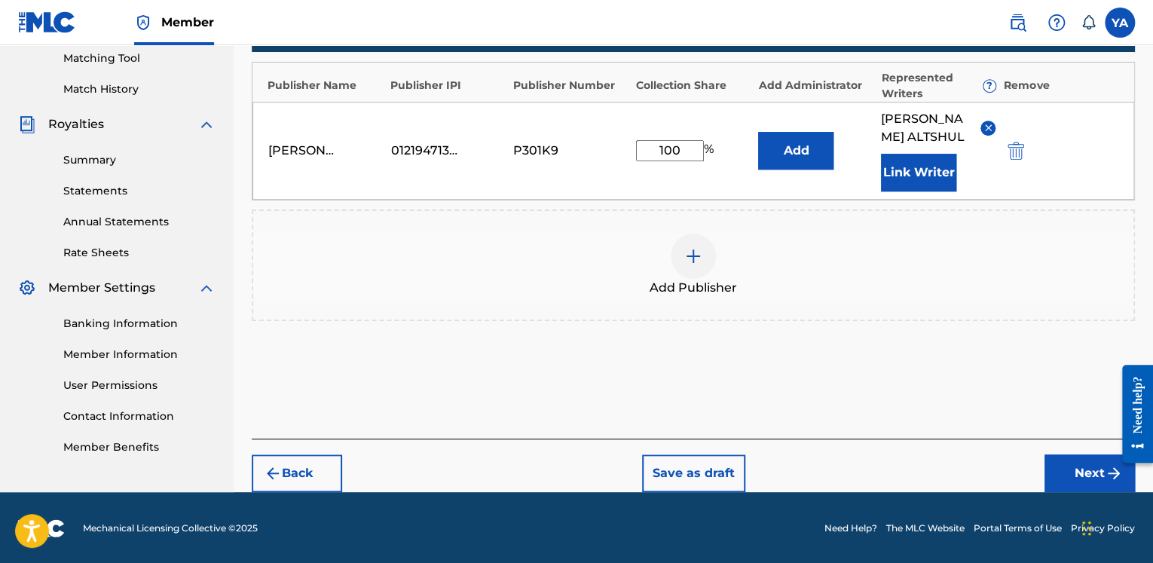
click at [1067, 470] on button "Next" at bounding box center [1090, 474] width 90 height 38
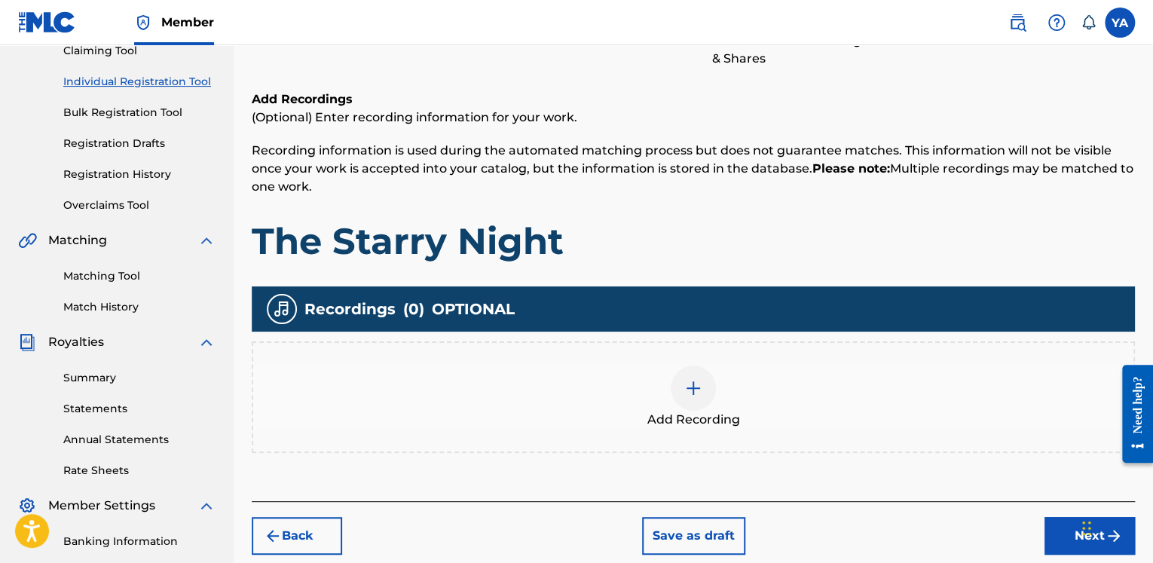
scroll to position [294, 0]
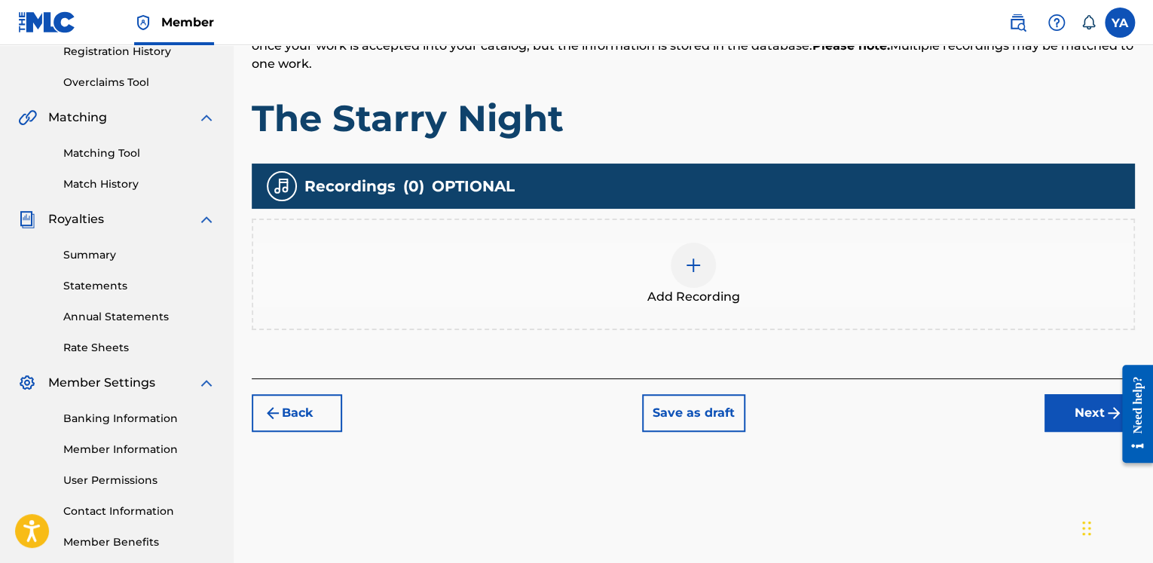
click at [696, 264] on img at bounding box center [693, 265] width 18 height 18
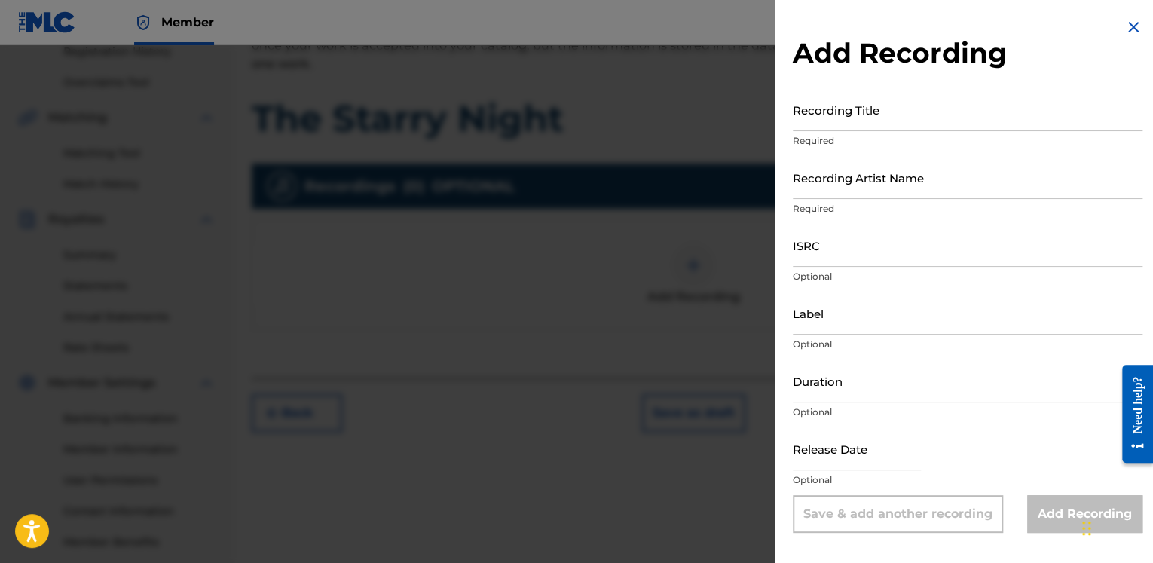
click at [871, 124] on input "Recording Title" at bounding box center [968, 109] width 350 height 43
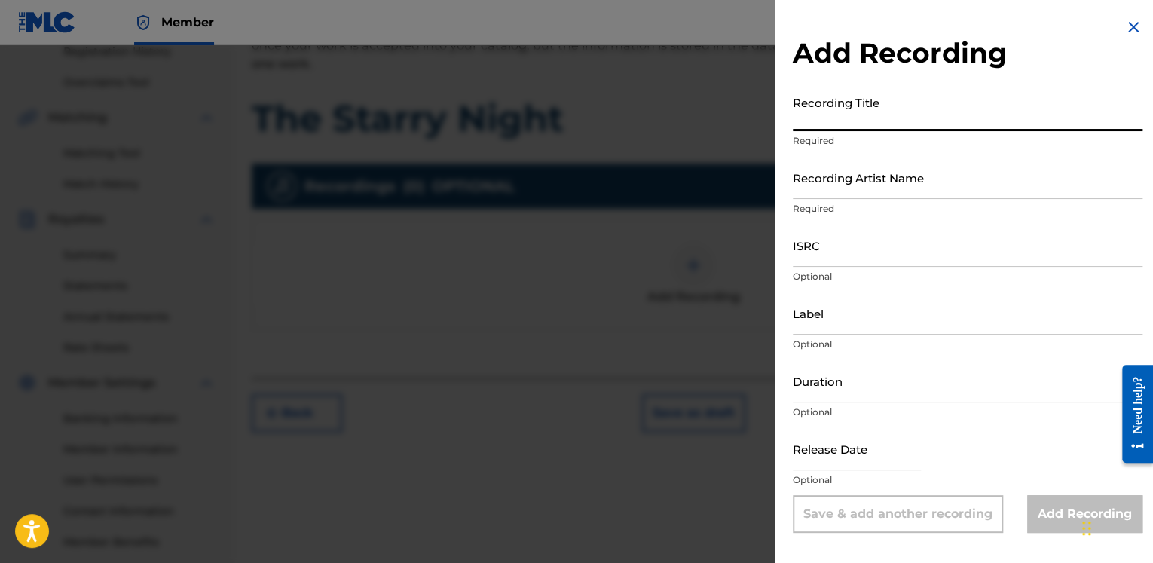
paste input "T3326075309"
type input "T3326075309"
drag, startPoint x: 871, startPoint y: 124, endPoint x: 764, endPoint y: 126, distance: 107.0
click at [764, 126] on div "Add Recording Recording Title T3326075309 Required Recording Artist Name Requir…" at bounding box center [576, 304] width 1153 height 518
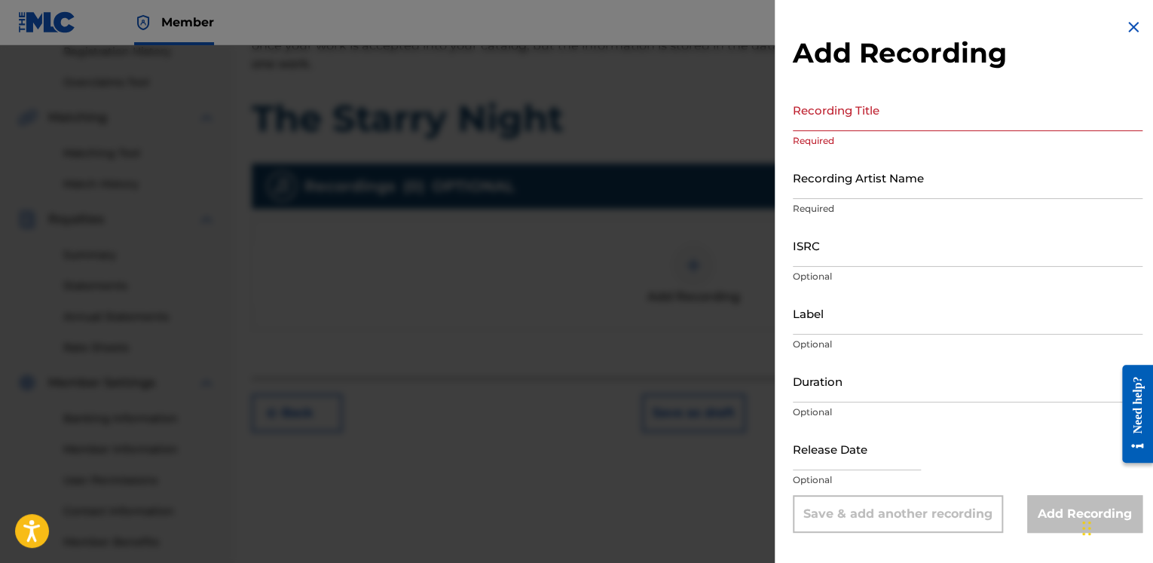
click at [842, 115] on input "Recording Title" at bounding box center [968, 109] width 350 height 43
paste input "The Starry Night"
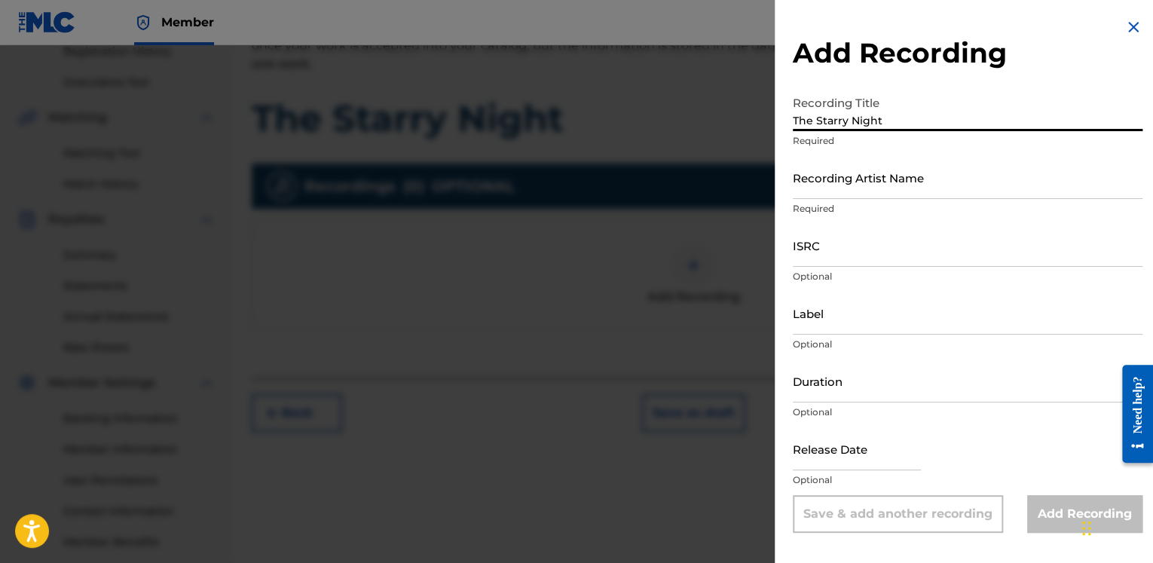
type input "The Starry Night"
click at [829, 189] on input "Recording Artist Name" at bounding box center [968, 177] width 350 height 43
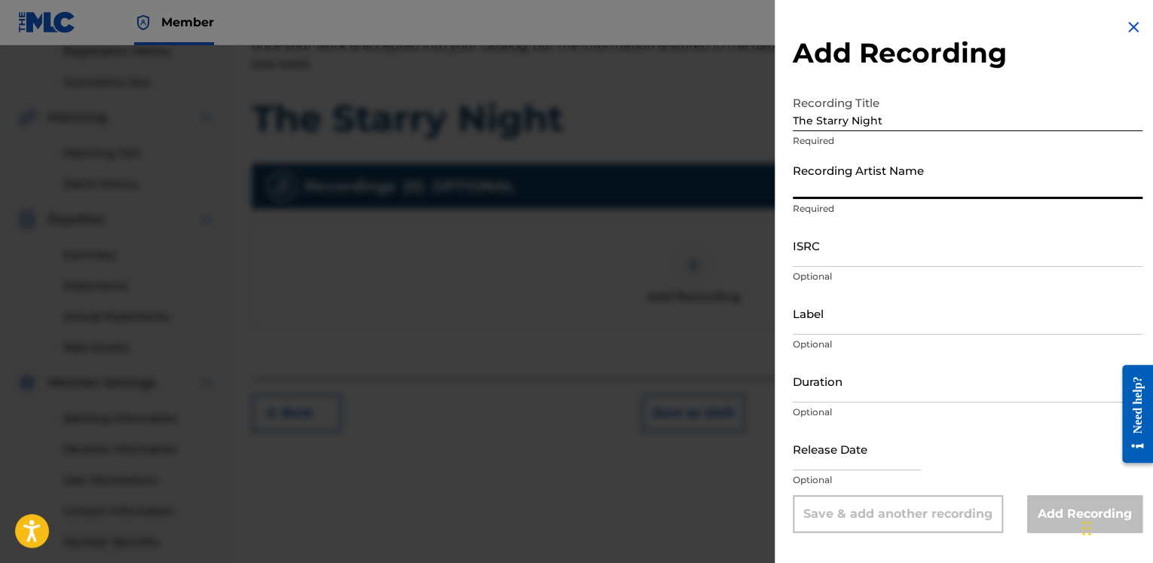
type input "Astrazit"
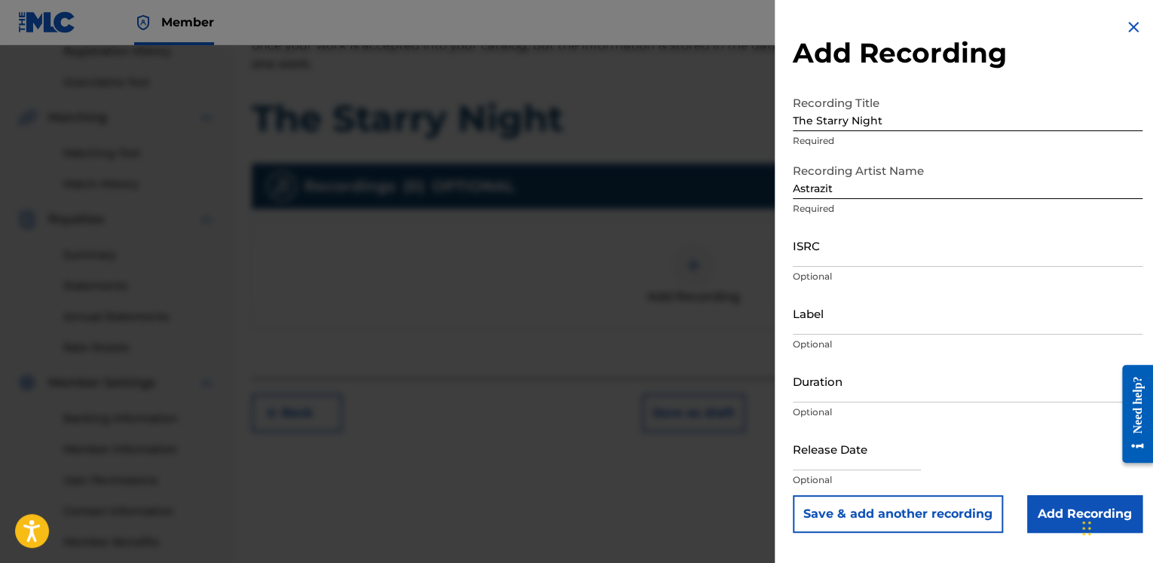
click at [817, 265] on input "ISRC" at bounding box center [968, 245] width 350 height 43
paste input "SGW502504719"
type input "SGW502504719"
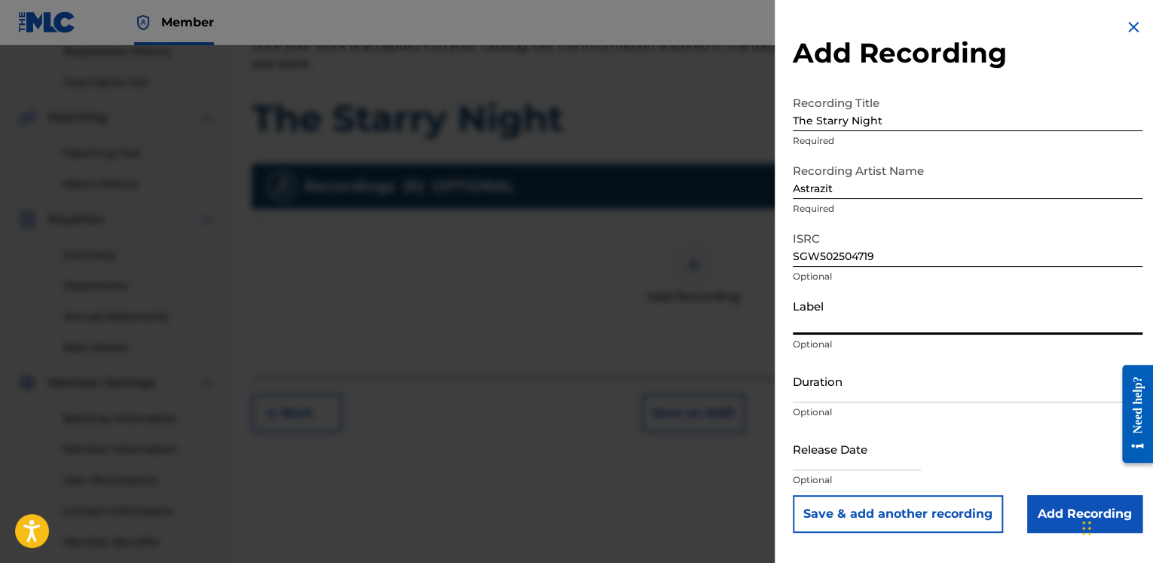
click at [817, 326] on input "Label" at bounding box center [968, 313] width 350 height 43
type input "[PERSON_NAME]"
click at [816, 387] on input "Duration" at bounding box center [968, 381] width 350 height 43
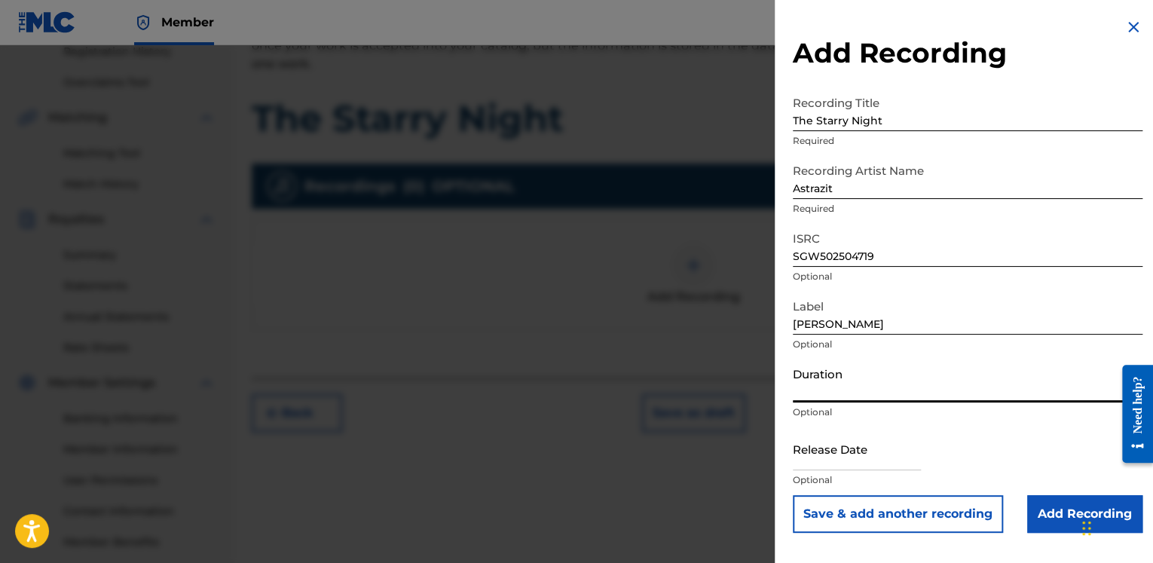
paste input "02:53"
type input "02:53"
click at [898, 459] on input "text" at bounding box center [857, 448] width 128 height 43
select select "7"
select select "2025"
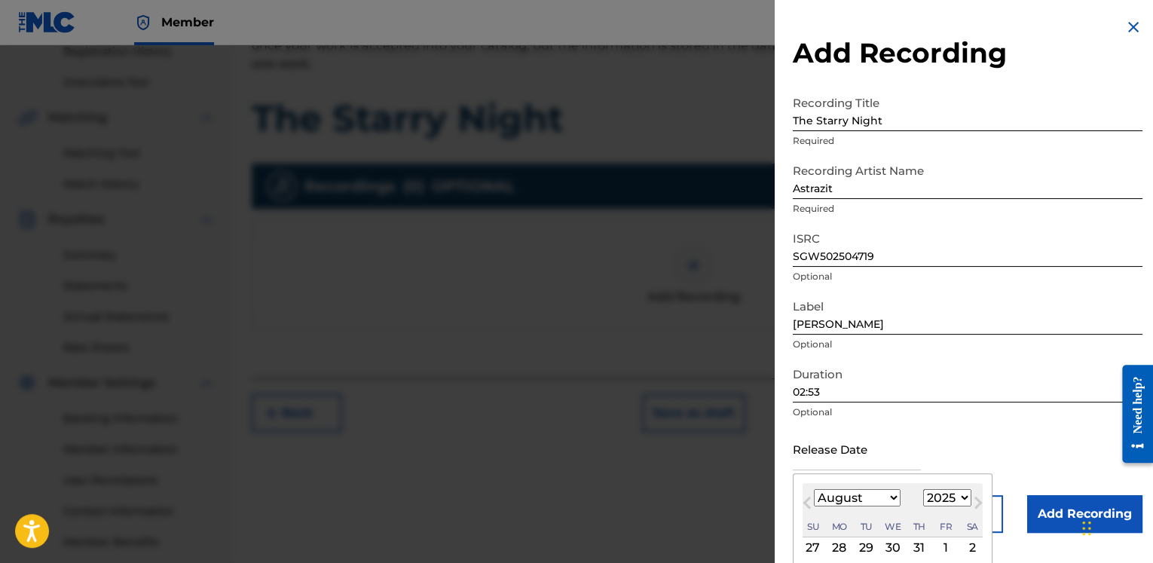
click at [892, 495] on select "January February March April May June July August September October November De…" at bounding box center [857, 497] width 87 height 17
select select "4"
click at [814, 489] on select "January February March April May June July August September October November De…" at bounding box center [857, 497] width 87 height 17
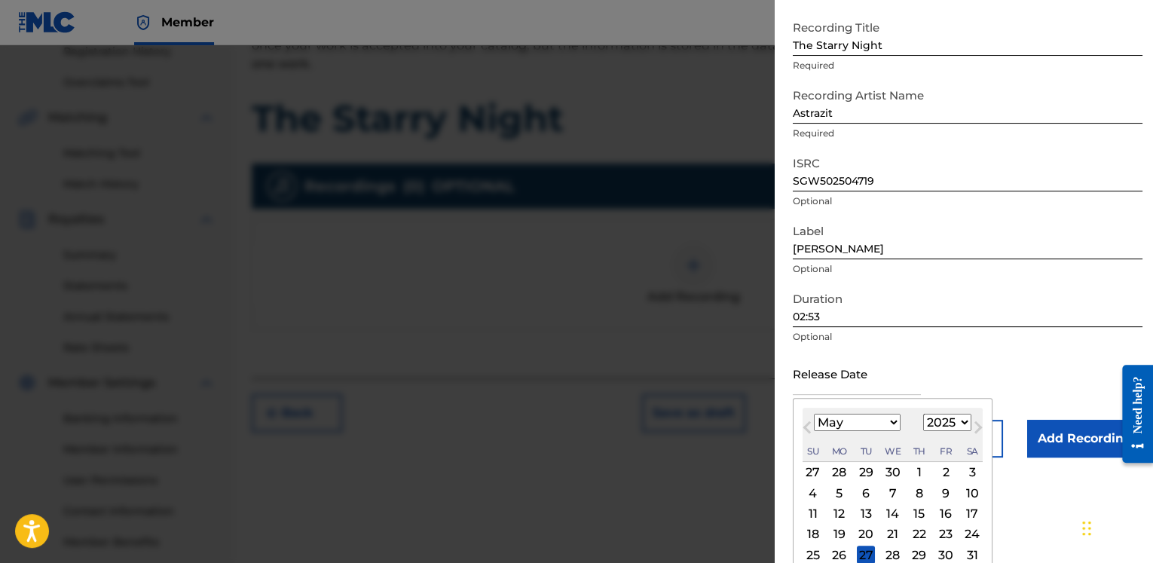
scroll to position [107, 0]
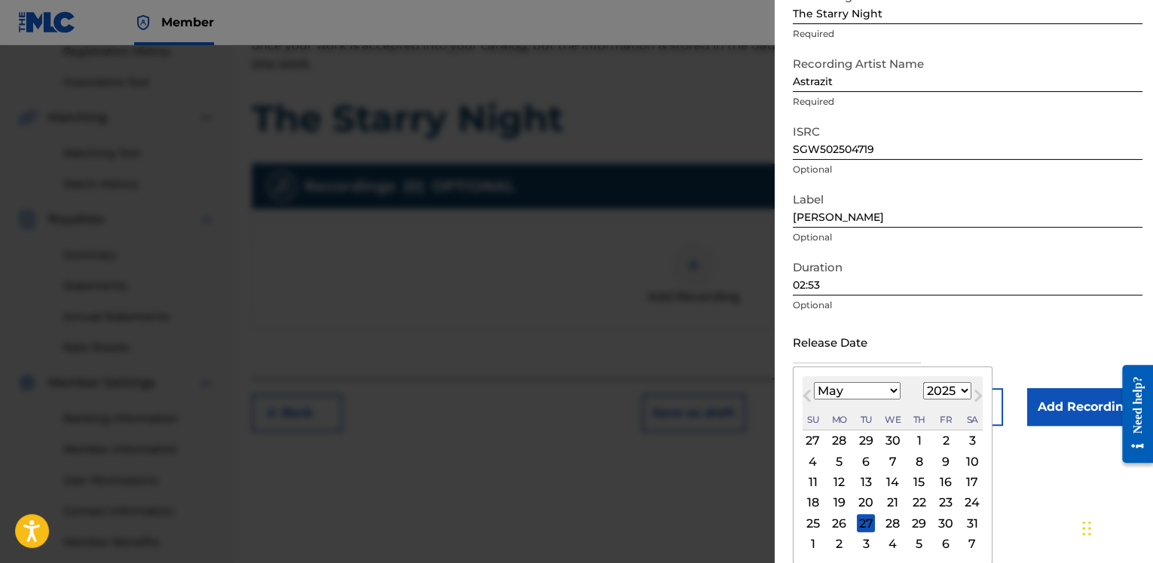
click at [940, 497] on div "23" at bounding box center [946, 503] width 18 height 18
type input "[DATE]"
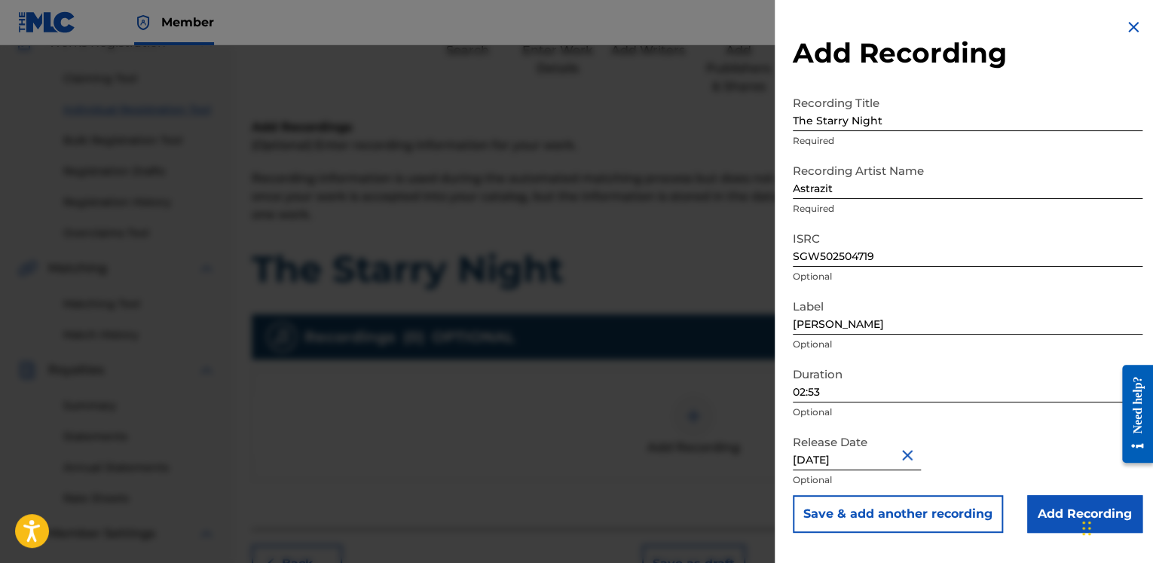
scroll to position [219, 0]
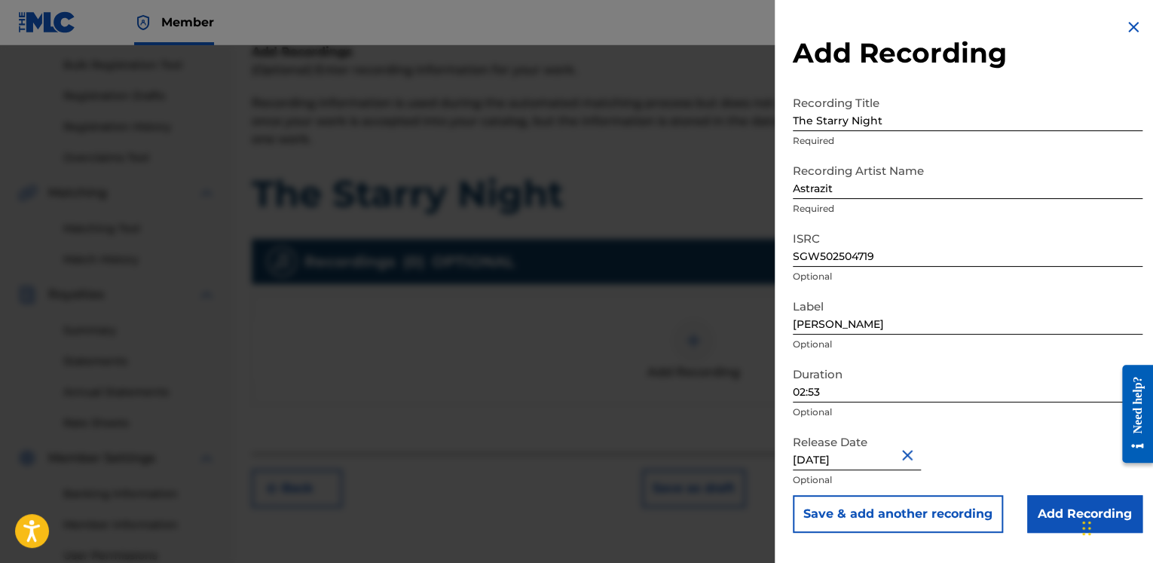
click at [1066, 518] on input "Add Recording" at bounding box center [1084, 514] width 115 height 38
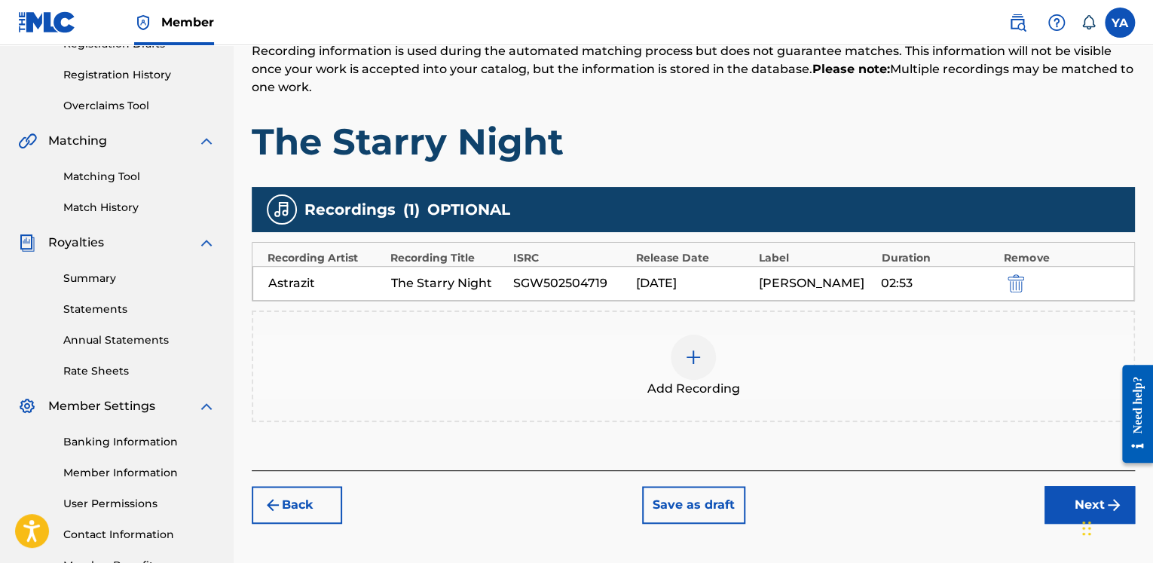
scroll to position [294, 0]
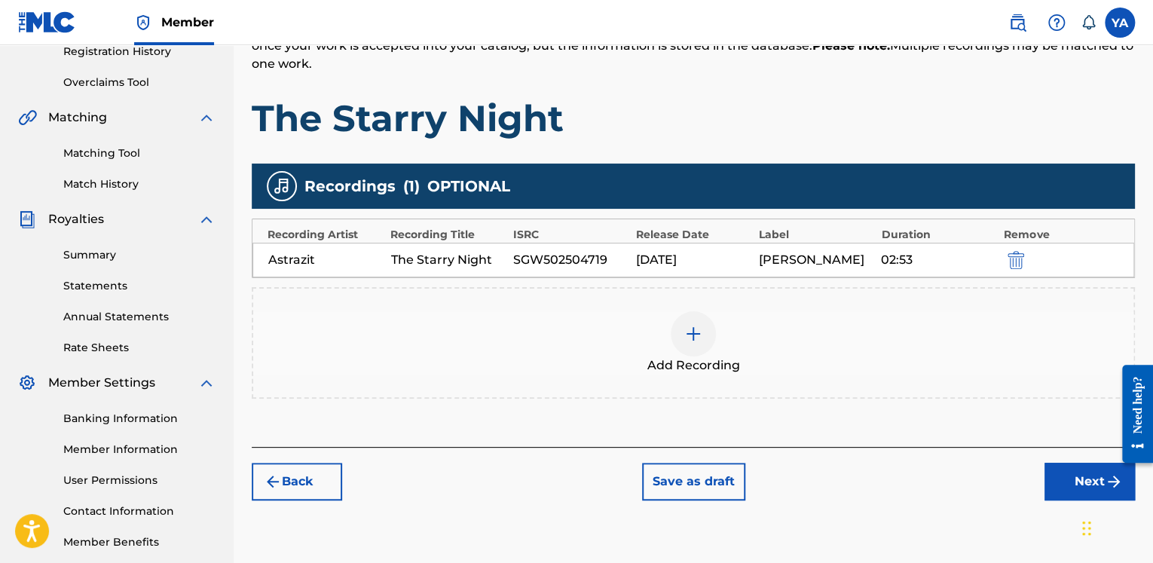
click at [1056, 470] on button "Next" at bounding box center [1090, 482] width 90 height 38
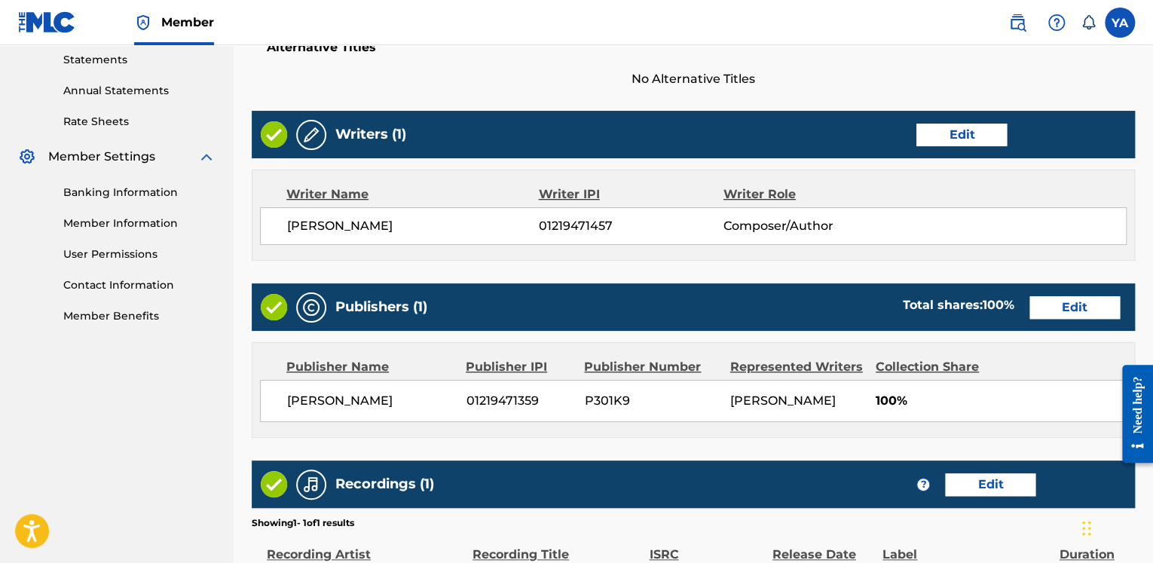
scroll to position [709, 0]
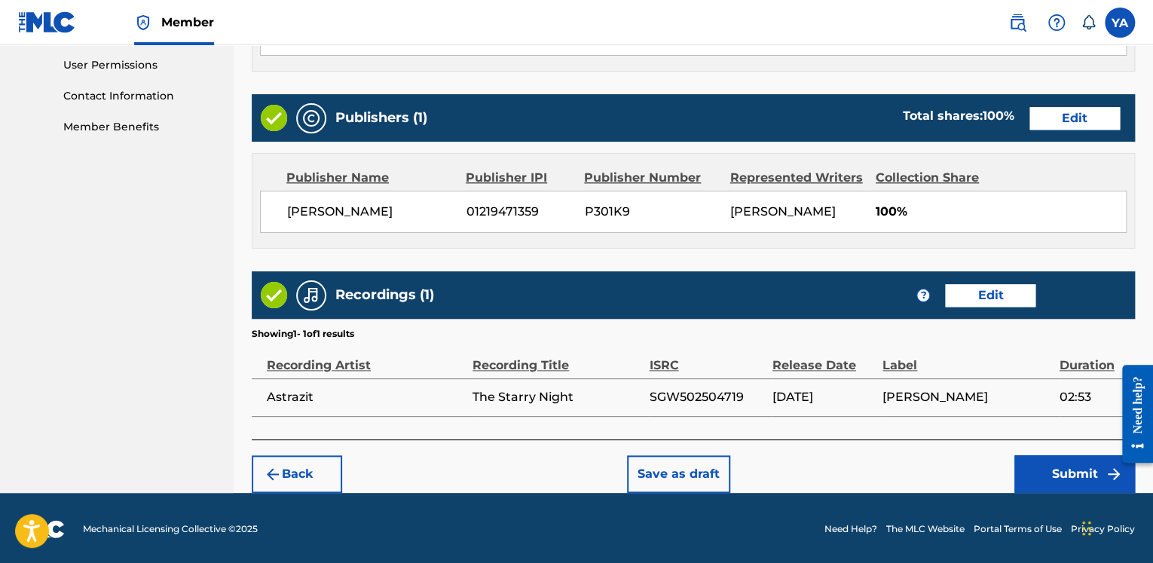
click at [1048, 475] on button "Submit" at bounding box center [1075, 474] width 121 height 38
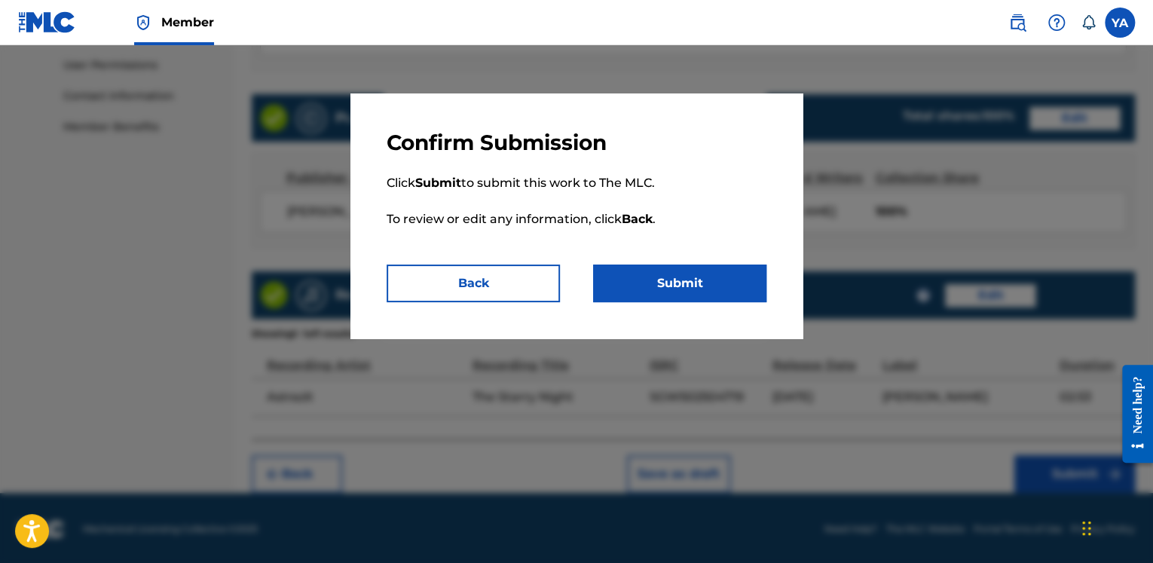
click at [675, 280] on button "Submit" at bounding box center [679, 284] width 173 height 38
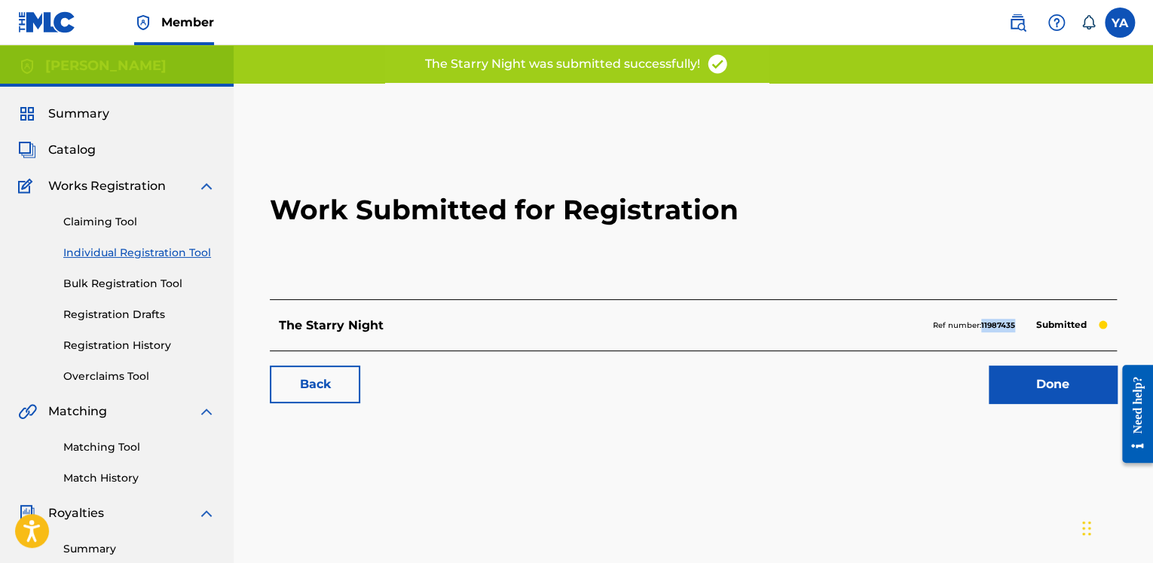
drag, startPoint x: 1018, startPoint y: 324, endPoint x: 982, endPoint y: 326, distance: 35.5
click at [982, 326] on div "Ref number: 11987435 Submitted" at bounding box center [1020, 325] width 175 height 21
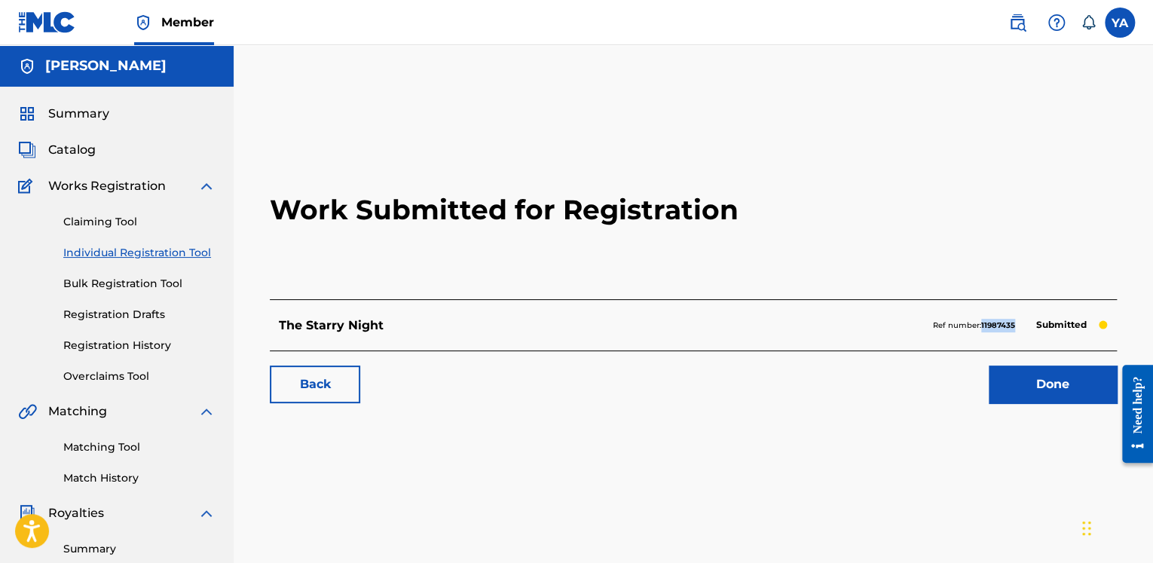
copy strong "11987435"
click at [311, 381] on link "Back" at bounding box center [315, 385] width 90 height 38
